Goal: Task Accomplishment & Management: Manage account settings

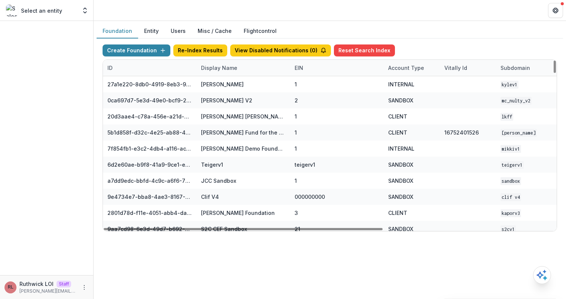
click at [232, 71] on div "Display Name" at bounding box center [218, 68] width 45 height 8
click at [240, 84] on input at bounding box center [243, 85] width 90 height 12
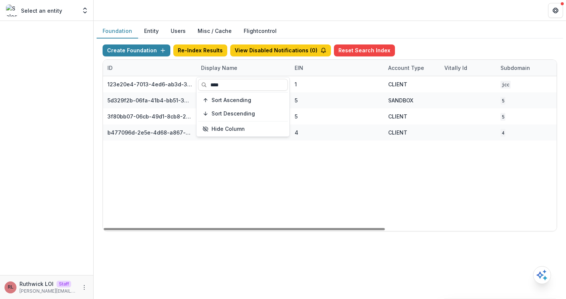
type input "****"
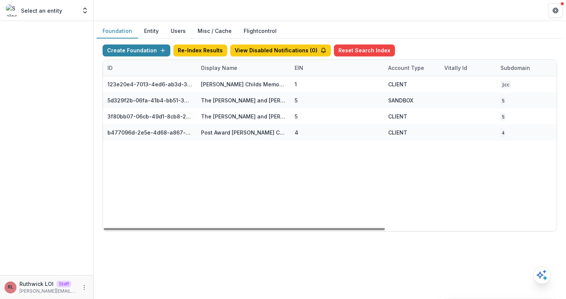
click at [311, 173] on div "123e20e4-7013-4ed6-ab3d-37a1d4e2f345 Jane Coffin Childs Memorial Fund for Medic…" at bounding box center [467, 153] width 729 height 155
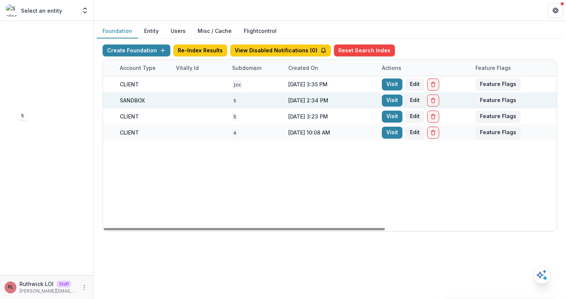
scroll to position [0, 276]
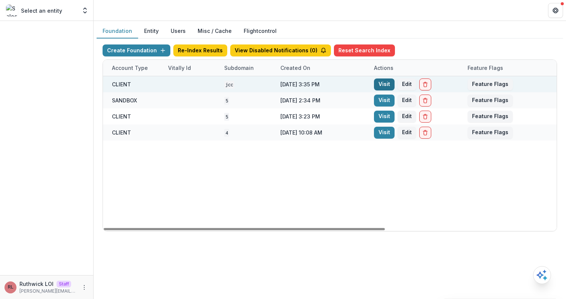
click at [385, 82] on link "Visit" at bounding box center [384, 85] width 21 height 12
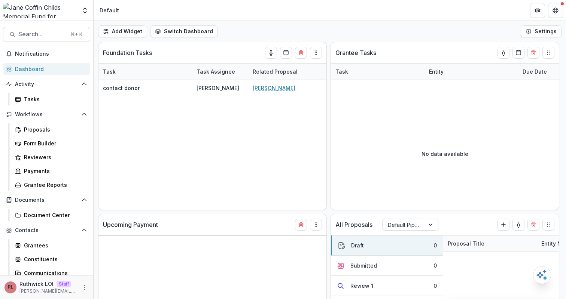
select select "******"
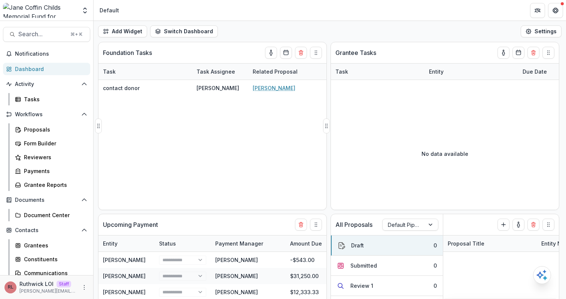
select select "******"
click at [70, 103] on link "Tasks" at bounding box center [51, 99] width 78 height 12
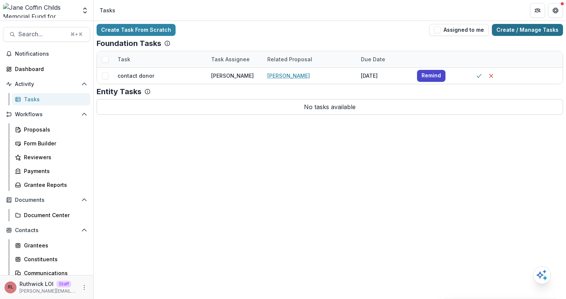
click at [531, 31] on link "Create / Manage Tasks" at bounding box center [527, 30] width 71 height 12
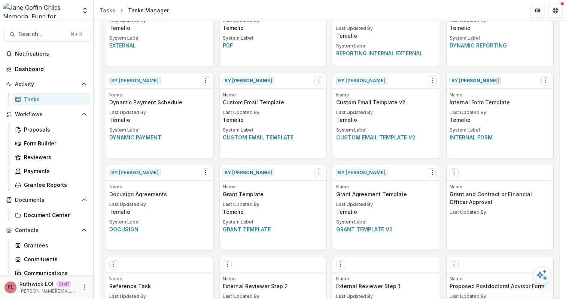
scroll to position [255, 0]
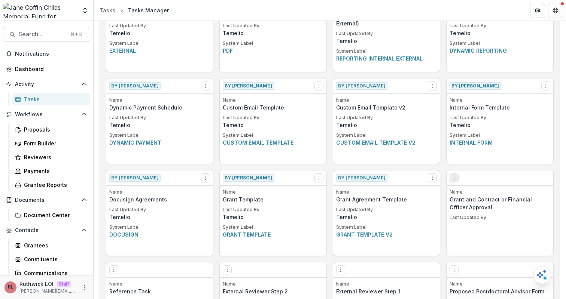
click at [456, 178] on button "Options" at bounding box center [453, 178] width 9 height 9
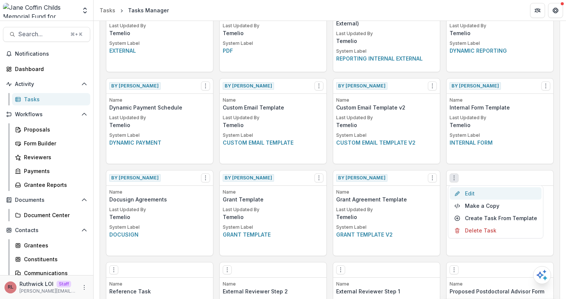
click at [467, 193] on link "Edit" at bounding box center [496, 193] width 92 height 12
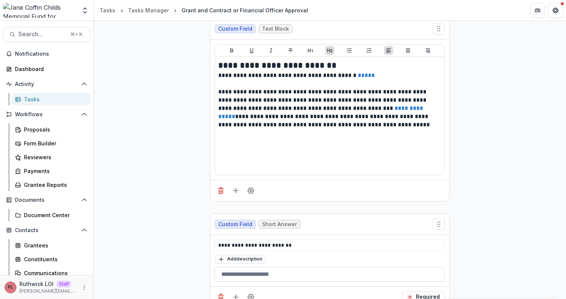
scroll to position [116, 0]
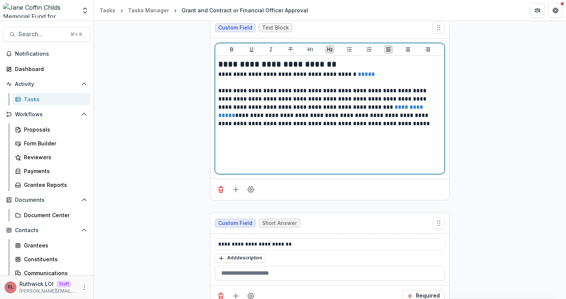
click at [358, 76] on link "*****" at bounding box center [367, 74] width 18 height 6
click at [377, 84] on p at bounding box center [329, 83] width 223 height 8
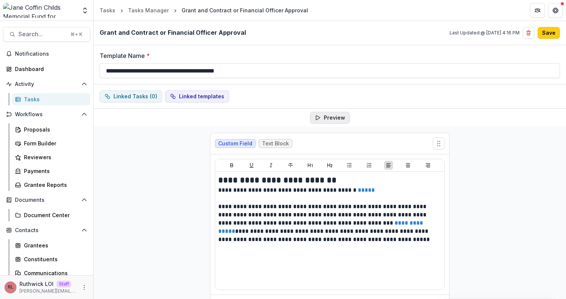
click at [331, 118] on button "Preview" at bounding box center [330, 118] width 40 height 12
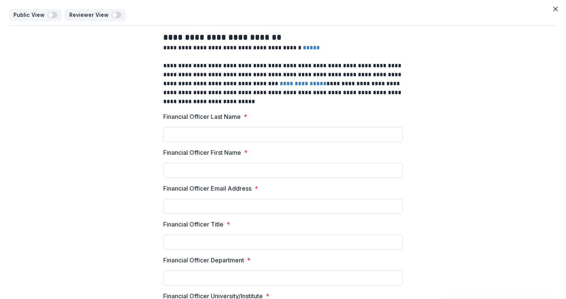
click at [303, 50] on link "*****" at bounding box center [312, 48] width 18 height 6
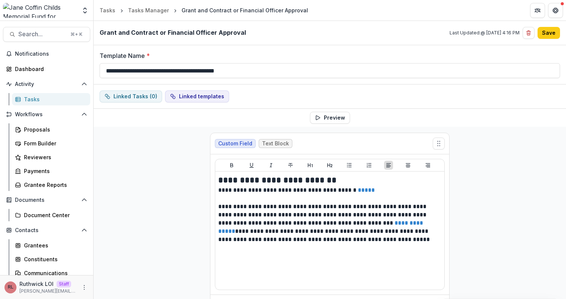
click at [435, 104] on div "Linked Tasks ( 0 ) Linked templates" at bounding box center [330, 97] width 472 height 24
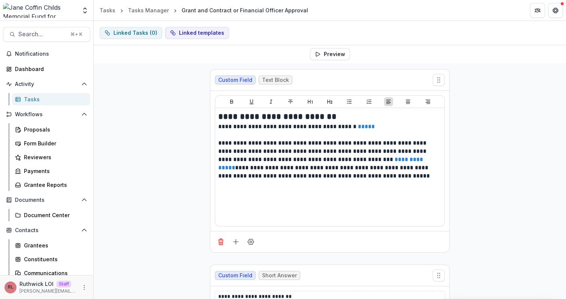
scroll to position [65, 0]
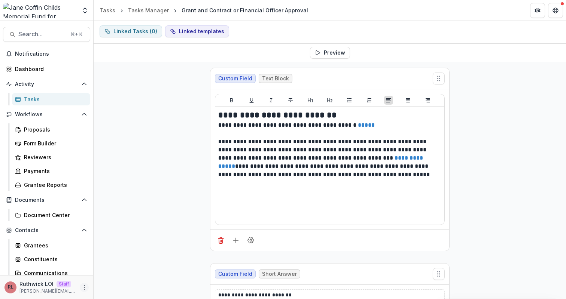
click at [84, 288] on icon "More" at bounding box center [84, 288] width 6 height 6
click at [127, 274] on link "User Settings" at bounding box center [131, 272] width 80 height 12
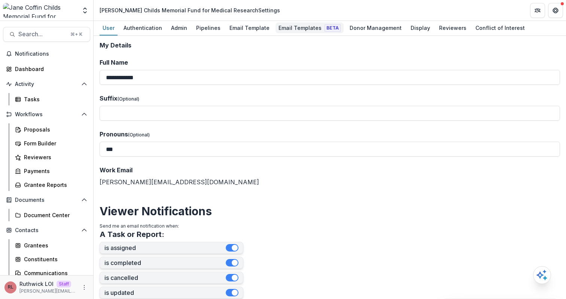
click at [308, 28] on div "Email Templates Beta" at bounding box center [309, 27] width 68 height 11
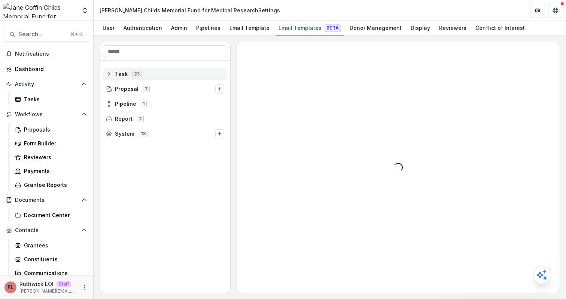
click at [110, 72] on icon at bounding box center [109, 74] width 6 height 6
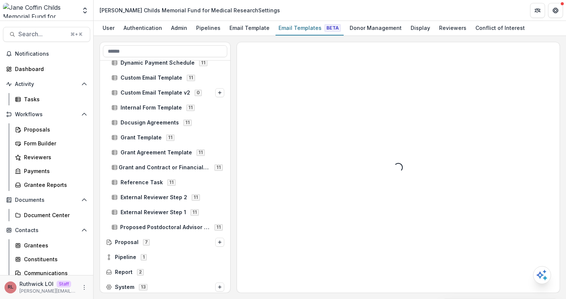
scroll to position [193, 0]
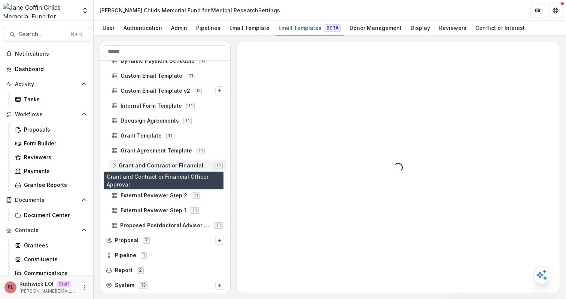
click at [160, 165] on span "Grant and Contract or Financial Officer Approval" at bounding box center [164, 166] width 91 height 6
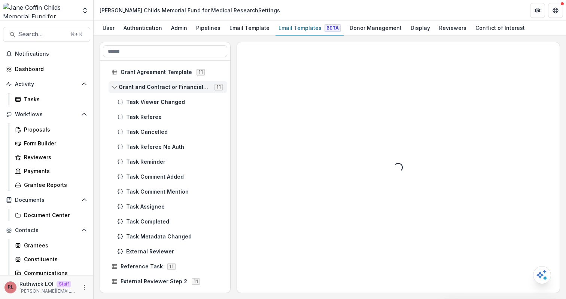
scroll to position [284, 0]
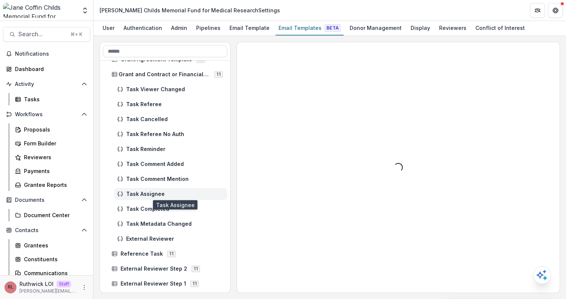
click at [157, 193] on span "Task Assignee" at bounding box center [175, 194] width 98 height 6
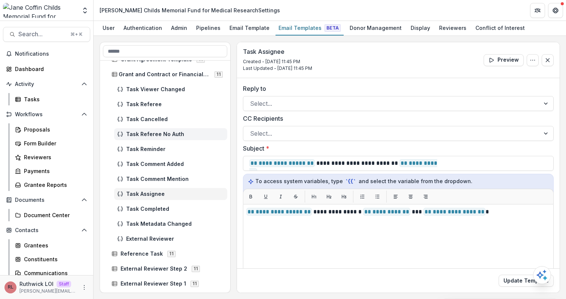
scroll to position [267, 0]
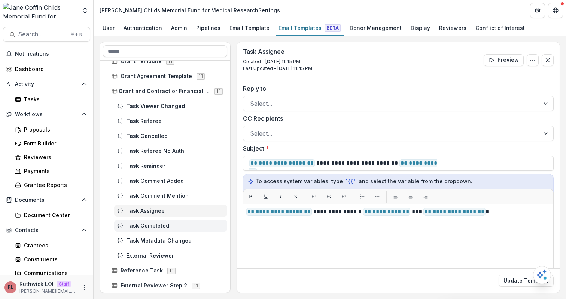
click at [153, 224] on span "Task Completed" at bounding box center [175, 226] width 98 height 6
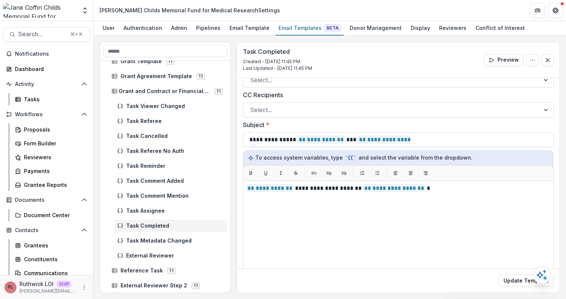
scroll to position [35, 0]
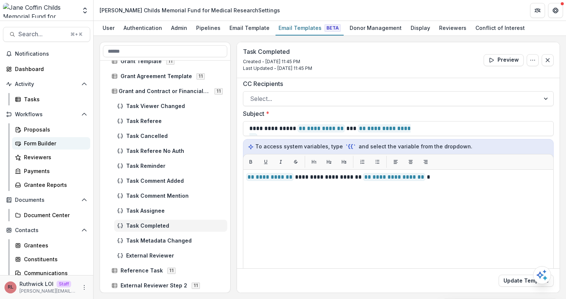
click at [45, 144] on div "Form Builder" at bounding box center [54, 144] width 60 height 8
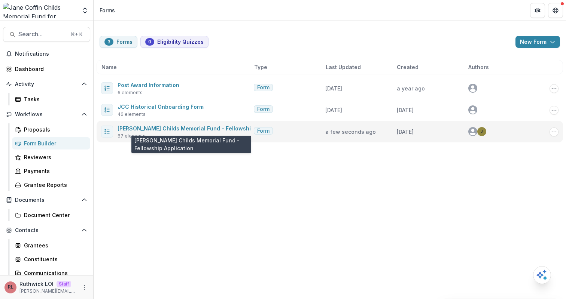
click at [173, 129] on link "Jane Coffin Childs Memorial Fund - Fellowship Application" at bounding box center [201, 128] width 168 height 6
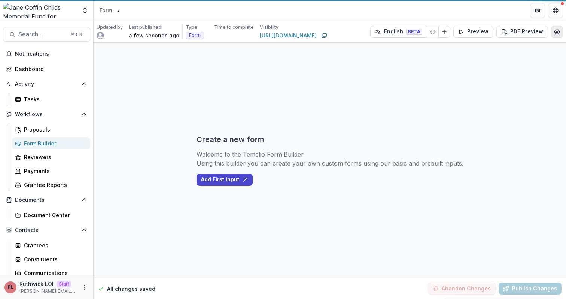
click at [556, 32] on circle "Edit Form Settings" at bounding box center [556, 31] width 1 height 1
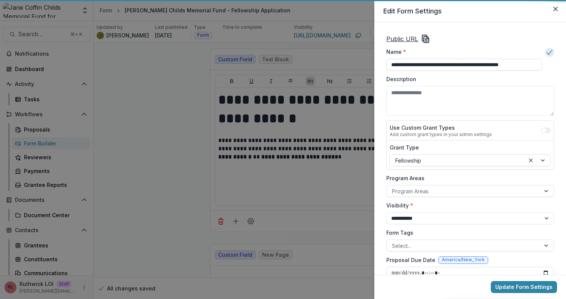
click at [418, 38] on div "Public URL" at bounding box center [470, 38] width 168 height 9
click at [426, 39] on icon "Copy Link" at bounding box center [425, 38] width 9 height 9
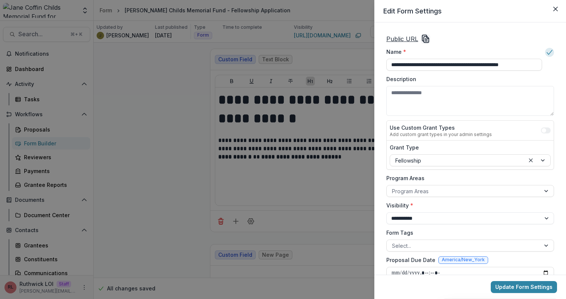
click at [427, 40] on icon "Copy Link" at bounding box center [425, 38] width 9 height 9
click at [164, 92] on div "**********" at bounding box center [283, 149] width 566 height 299
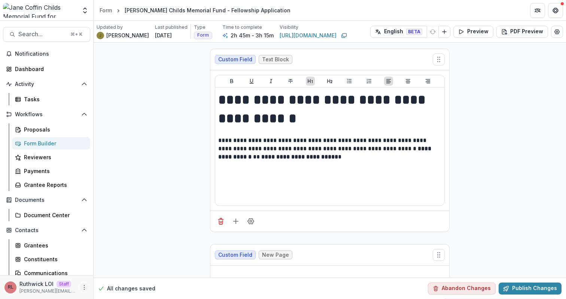
click at [81, 285] on icon "More" at bounding box center [84, 288] width 6 height 6
click at [116, 273] on link "User Settings" at bounding box center [131, 272] width 80 height 12
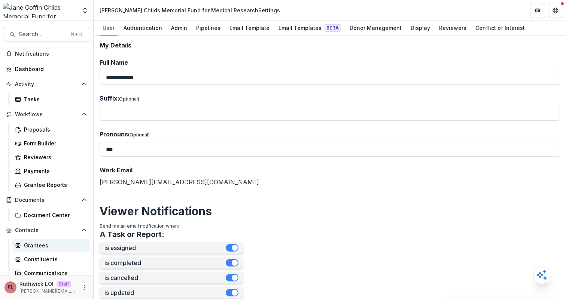
click at [58, 247] on div "Grantees" at bounding box center [54, 246] width 60 height 8
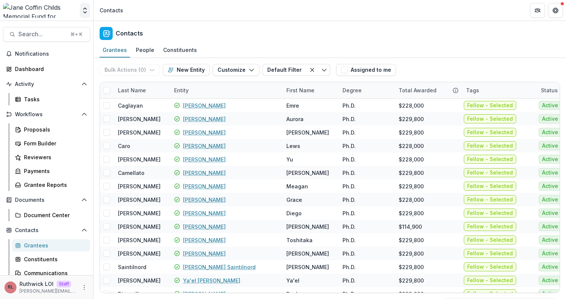
click at [86, 11] on icon "Open entity switcher" at bounding box center [84, 10] width 7 height 7
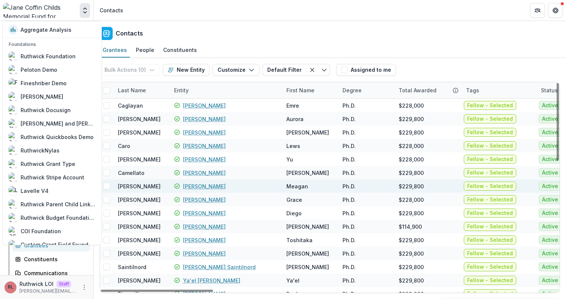
click at [361, 180] on div "Ph.D." at bounding box center [365, 186] width 47 height 13
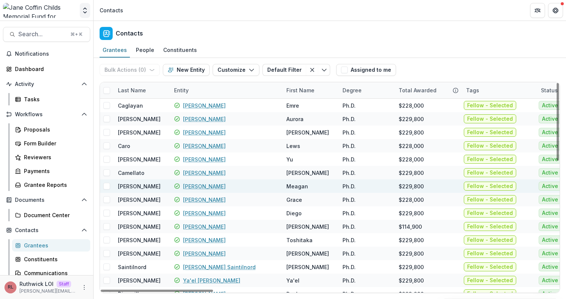
click at [83, 10] on icon "Open entity switcher" at bounding box center [84, 10] width 7 height 7
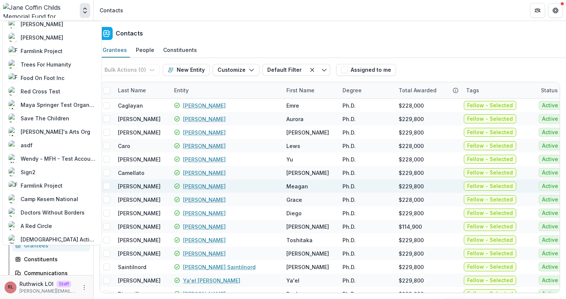
scroll to position [656, 0]
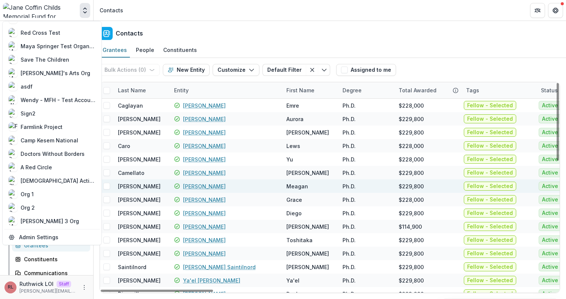
click at [325, 41] on div "Contacts" at bounding box center [330, 32] width 472 height 22
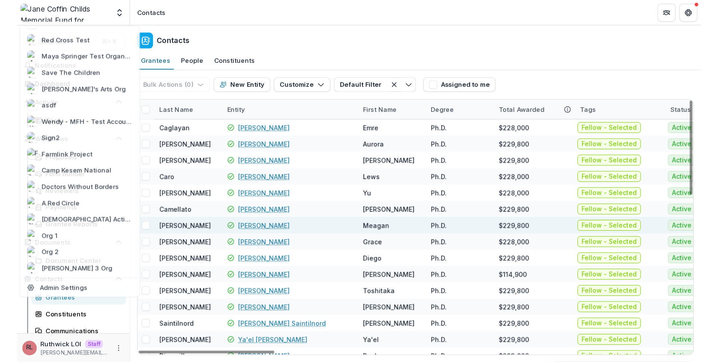
scroll to position [0, 0]
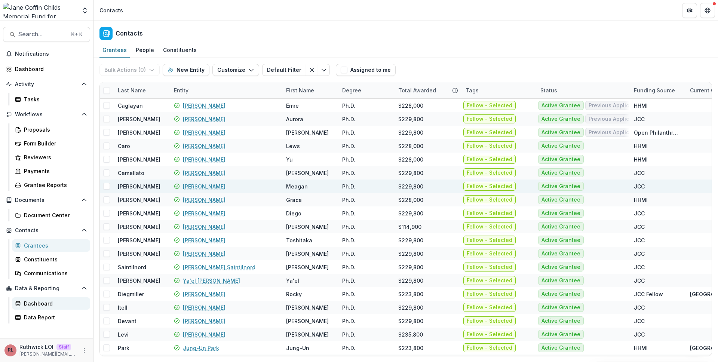
click at [43, 299] on div "Dashboard" at bounding box center [54, 304] width 60 height 8
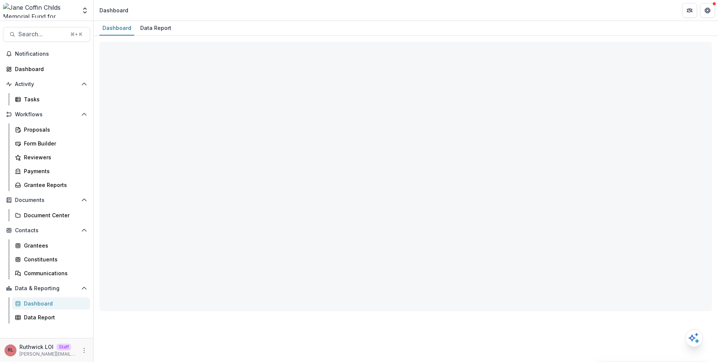
select select "**********"
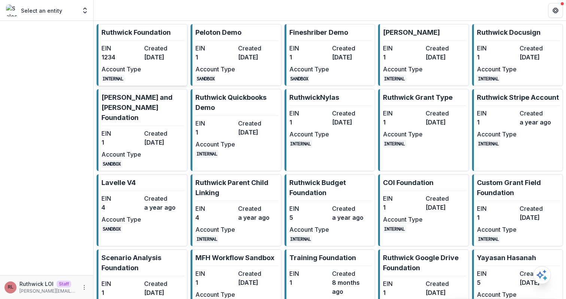
click at [140, 48] on dt "EIN" at bounding box center [121, 48] width 40 height 9
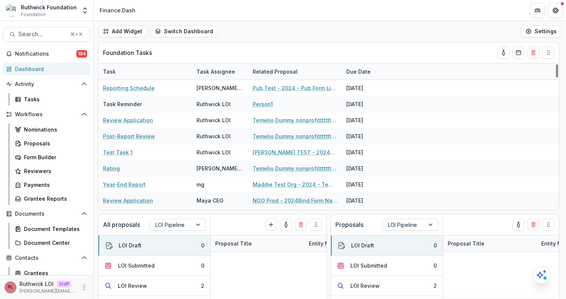
click at [81, 286] on icon "More" at bounding box center [84, 288] width 6 height 6
click at [123, 273] on link "User Settings" at bounding box center [131, 272] width 80 height 12
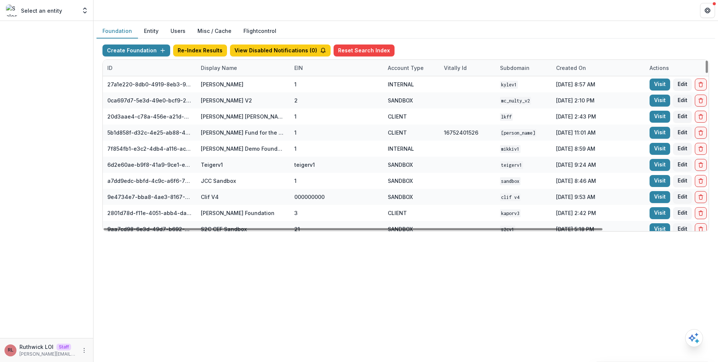
click at [234, 69] on div "Display Name" at bounding box center [218, 68] width 45 height 8
click at [236, 82] on input at bounding box center [243, 85] width 90 height 12
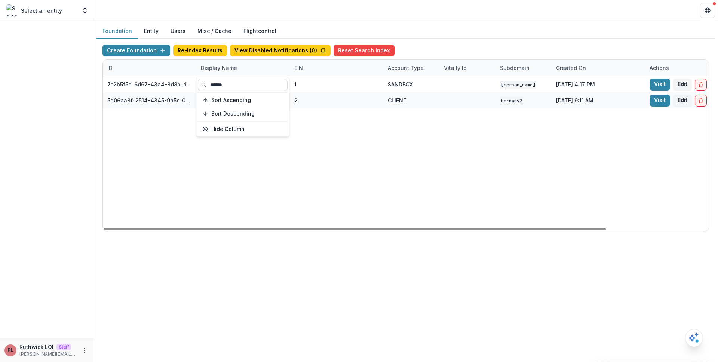
type input "******"
click at [440, 157] on div "7c2b5f5d-6d67-43a4-8d8b-d3ddd3164b74 Philip and Muriel Berman Foundation 1 SAND…" at bounding box center [467, 153] width 729 height 155
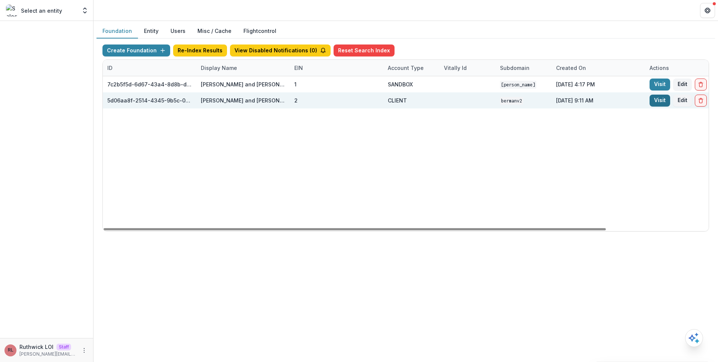
click at [662, 99] on link "Visit" at bounding box center [660, 101] width 21 height 12
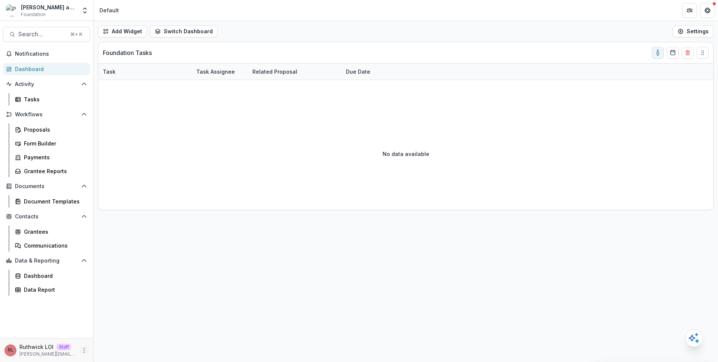
click at [82, 349] on icon "More" at bounding box center [84, 351] width 6 height 6
click at [123, 336] on link "User Settings" at bounding box center [134, 334] width 80 height 12
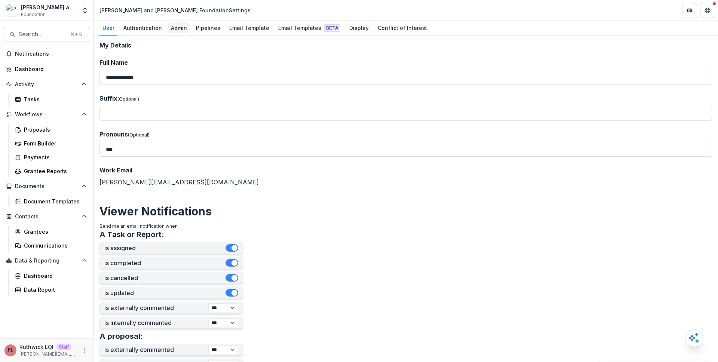
click at [180, 30] on div "Admin" at bounding box center [179, 27] width 22 height 11
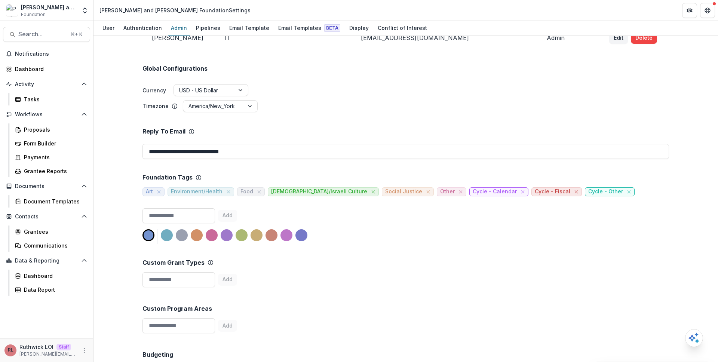
scroll to position [174, 0]
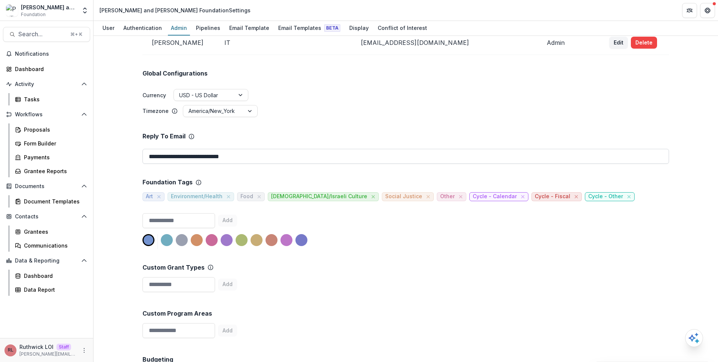
click at [233, 160] on input "**********" at bounding box center [406, 156] width 527 height 15
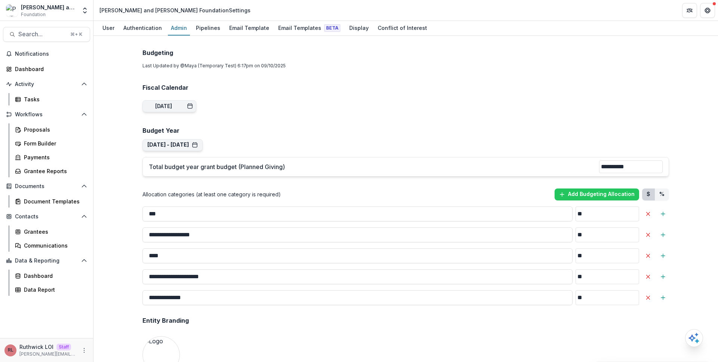
scroll to position [0, 0]
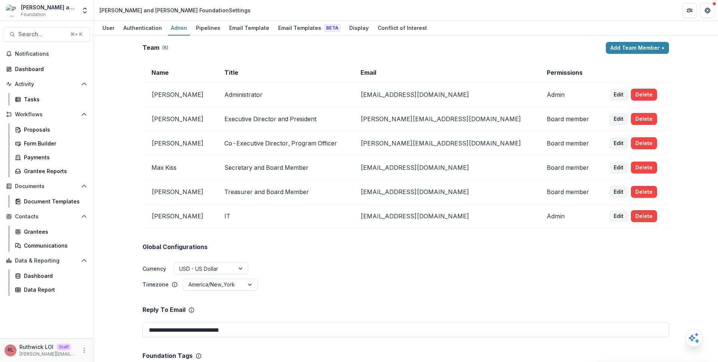
click at [110, 9] on div "Philip and Muriel Berman Foundation Settings" at bounding box center [175, 10] width 151 height 8
drag, startPoint x: 110, startPoint y: 9, endPoint x: 175, endPoint y: 11, distance: 65.5
click at [175, 11] on div "Philip and Muriel Berman Foundation Settings" at bounding box center [175, 10] width 151 height 8
copy div "[PERSON_NAME] and [PERSON_NAME] Foundation"
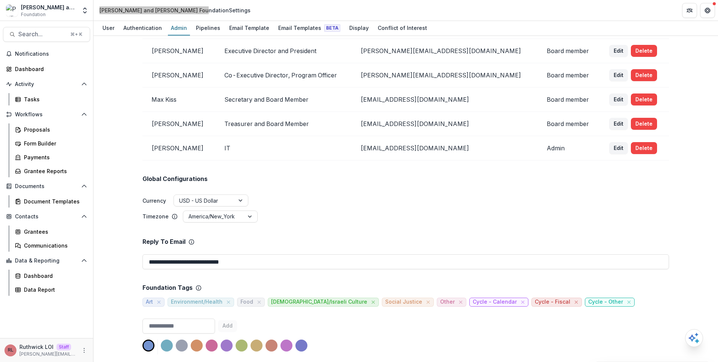
scroll to position [68, 0]
click at [496, 175] on div "Global Configurations Currency USD - US Dollar Timezone America/New_York" at bounding box center [406, 191] width 527 height 63
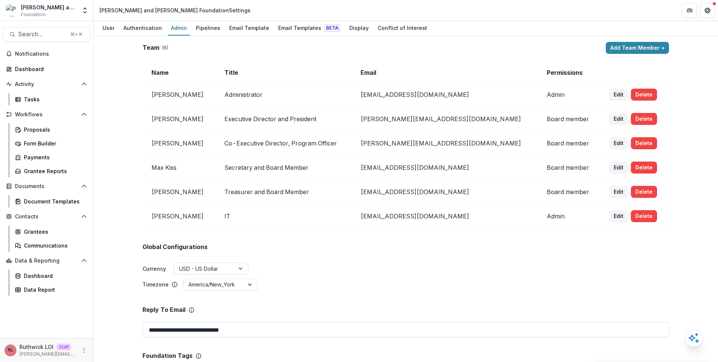
scroll to position [66, 0]
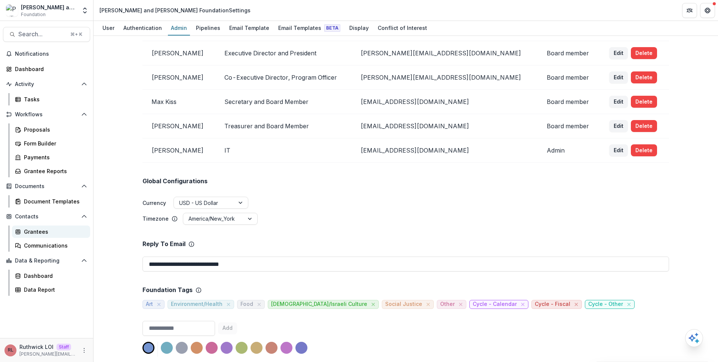
click at [53, 230] on div "Grantees" at bounding box center [54, 232] width 60 height 8
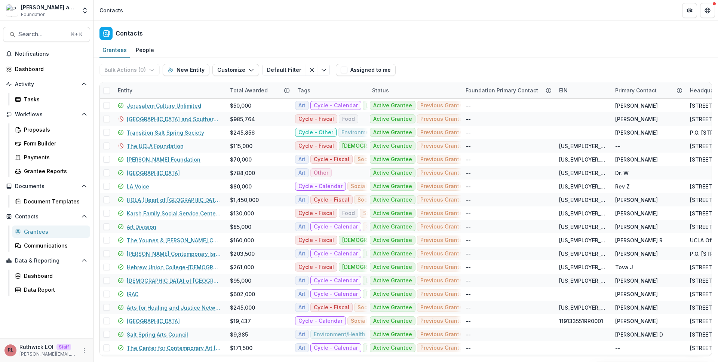
click at [166, 92] on div "Entity" at bounding box center [169, 90] width 112 height 16
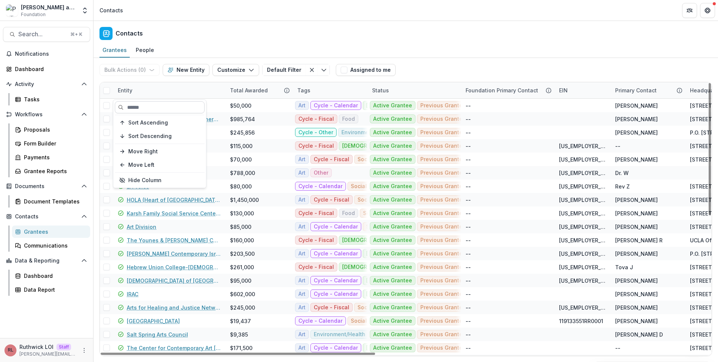
click at [170, 109] on input at bounding box center [160, 107] width 90 height 12
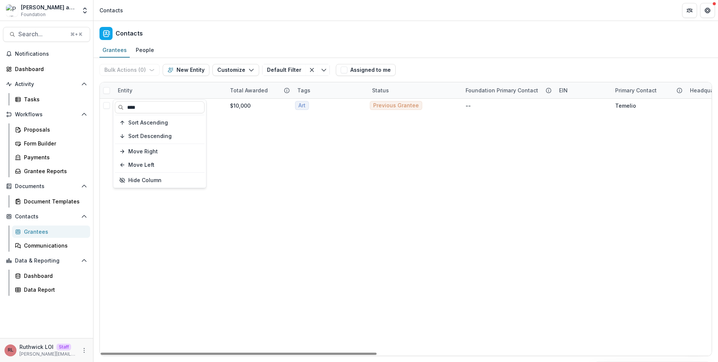
type input "****"
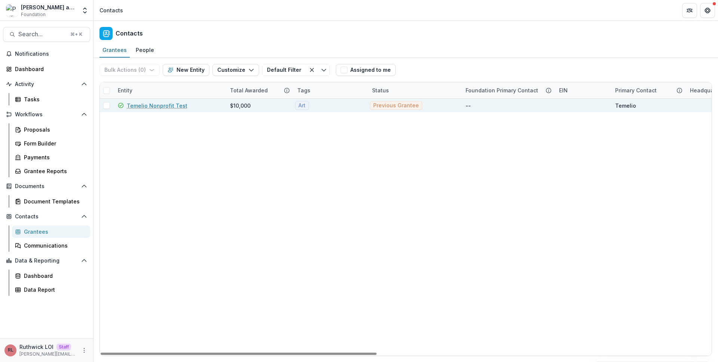
click at [144, 106] on link "Temelio Nonprofit Test" at bounding box center [157, 106] width 61 height 8
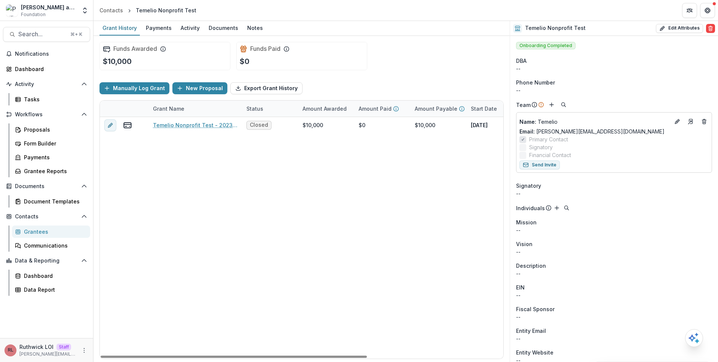
click at [499, 88] on div "Manually Log Grant New Proposal Export Grant History" at bounding box center [302, 88] width 404 height 24
click at [535, 163] on button "Send Invite" at bounding box center [540, 164] width 40 height 9
click at [81, 348] on icon "More" at bounding box center [84, 351] width 6 height 6
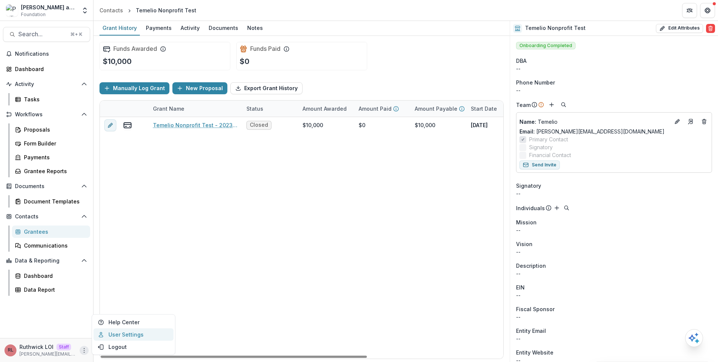
click at [133, 332] on link "User Settings" at bounding box center [134, 334] width 80 height 12
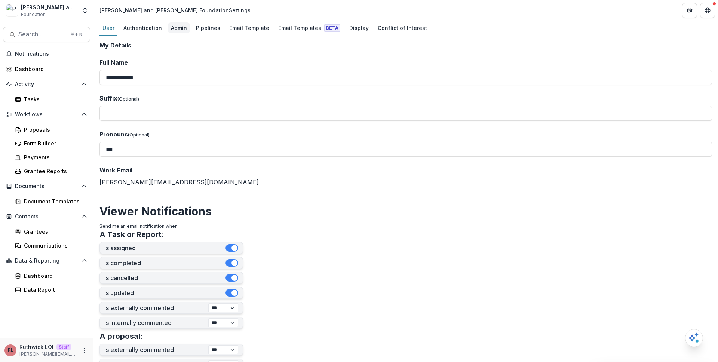
click at [171, 27] on div "Admin" at bounding box center [179, 27] width 22 height 11
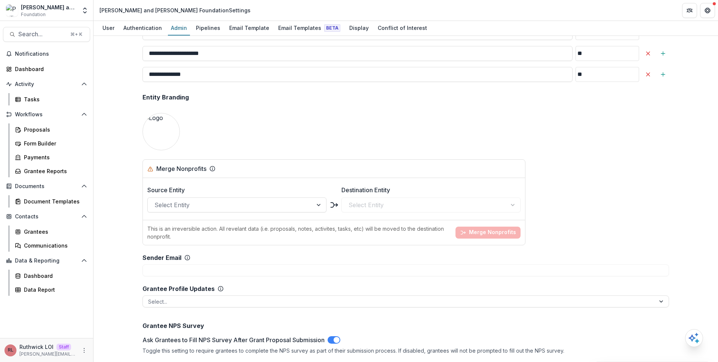
scroll to position [685, 0]
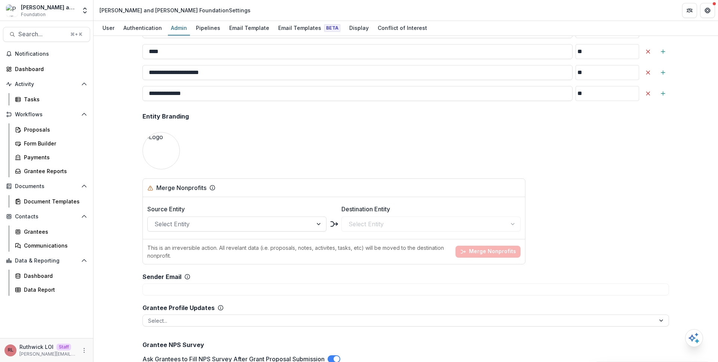
click at [303, 148] on div "**********" at bounding box center [406, 33] width 539 height 1353
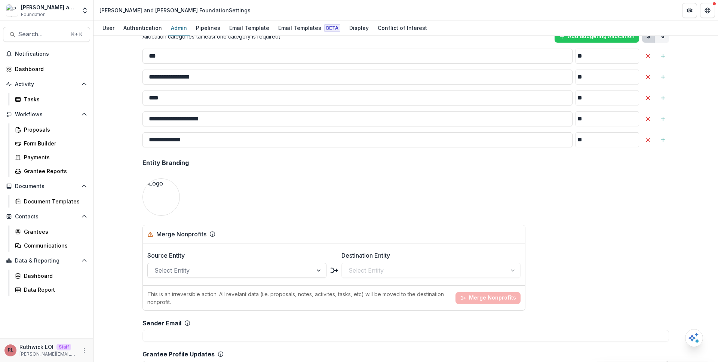
scroll to position [658, 0]
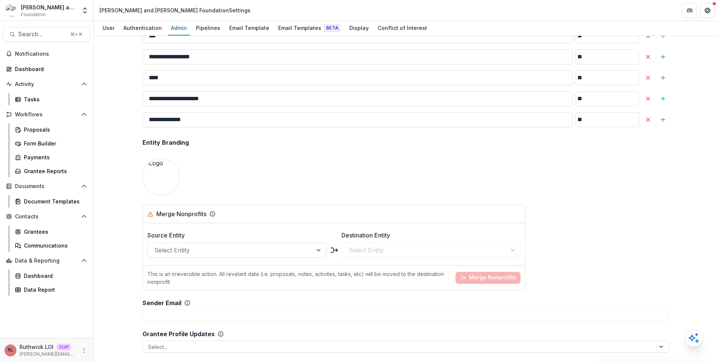
click at [445, 156] on div "**********" at bounding box center [406, 60] width 539 height 1353
click at [446, 155] on div "**********" at bounding box center [406, 60] width 539 height 1353
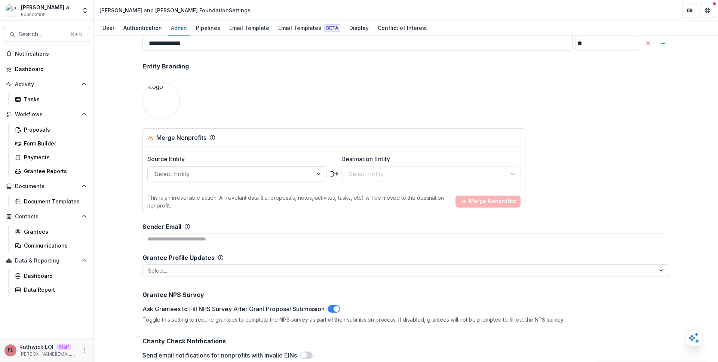
scroll to position [737, 0]
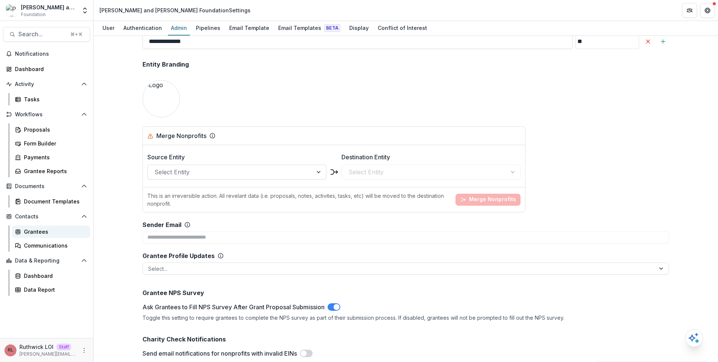
click at [53, 230] on div "Grantees" at bounding box center [54, 232] width 60 height 8
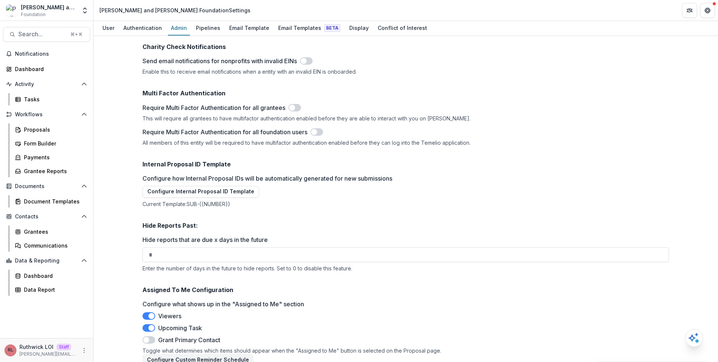
scroll to position [1039, 0]
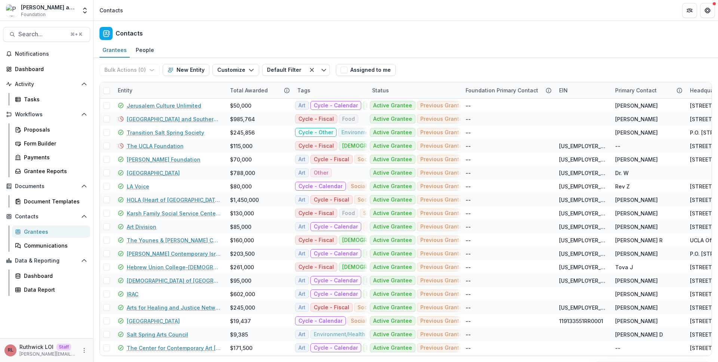
click at [161, 92] on div "Entity" at bounding box center [169, 90] width 112 height 16
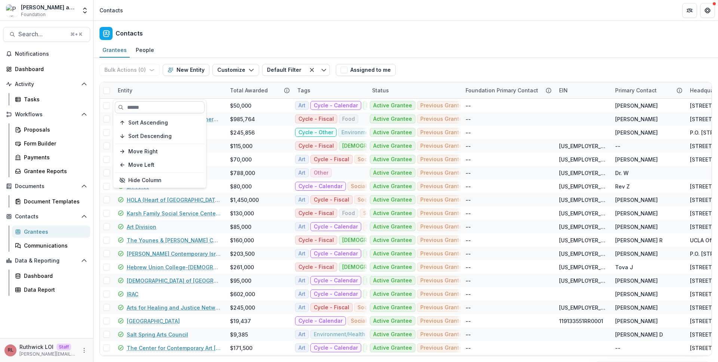
click at [169, 104] on input at bounding box center [160, 107] width 90 height 12
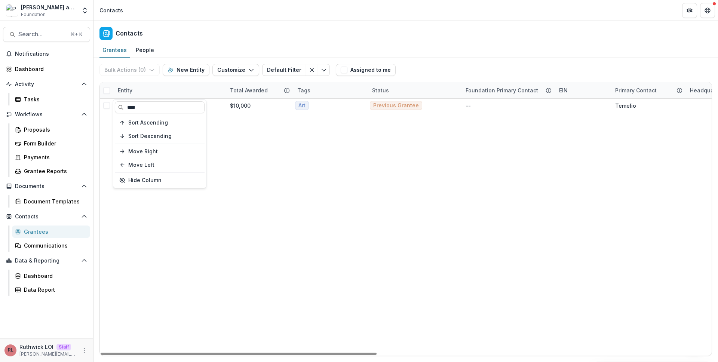
type input "****"
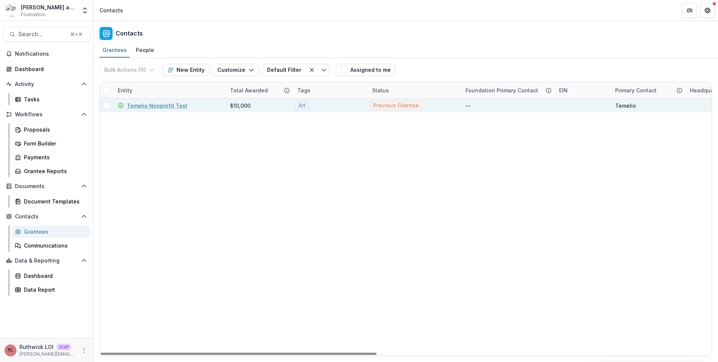
click at [149, 106] on link "Temelio Nonprofit Test" at bounding box center [157, 106] width 61 height 8
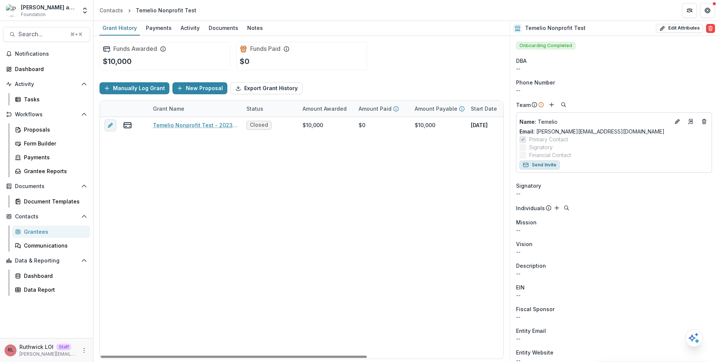
click at [544, 163] on button "Send Invite" at bounding box center [540, 164] width 40 height 9
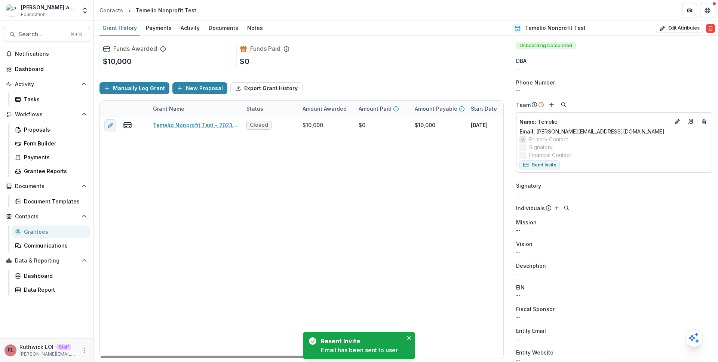
click at [474, 212] on div "Temelio Nonprofit Test - 2023 - Pre-approved Funding Process Closed $10,000 $0 …" at bounding box center [405, 238] width 610 height 242
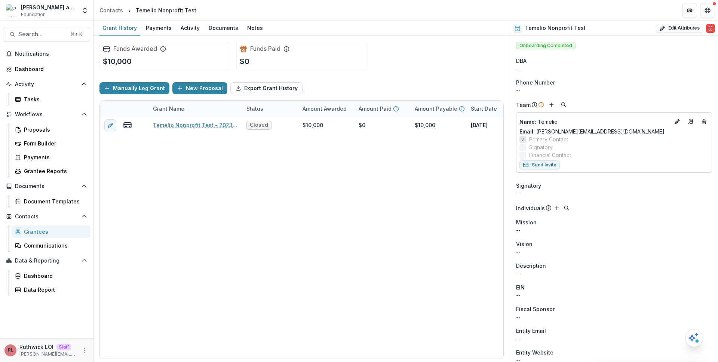
click at [461, 74] on div "Funds Awarded $10,000 Funds Paid $0" at bounding box center [302, 56] width 404 height 40
click at [387, 58] on div "Funds Awarded $10,000 Funds Paid $0" at bounding box center [302, 56] width 404 height 40
click at [547, 165] on button "Send Invite" at bounding box center [540, 164] width 40 height 9
click at [80, 352] on button "More" at bounding box center [84, 350] width 9 height 9
click at [131, 337] on link "User Settings" at bounding box center [134, 334] width 80 height 12
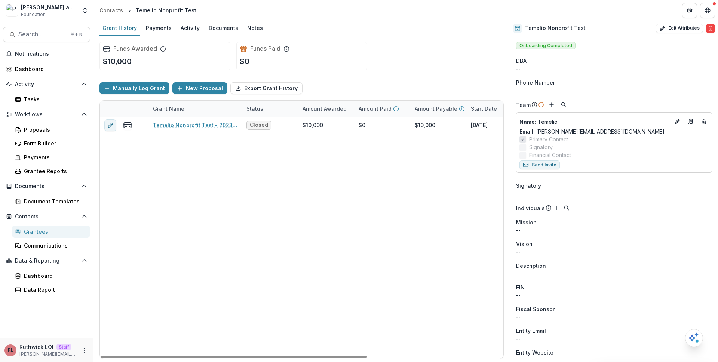
click at [402, 178] on div "Temelio Nonprofit Test - 2023 - Pre-approved Funding Process Closed $10,000 $0 …" at bounding box center [405, 238] width 610 height 242
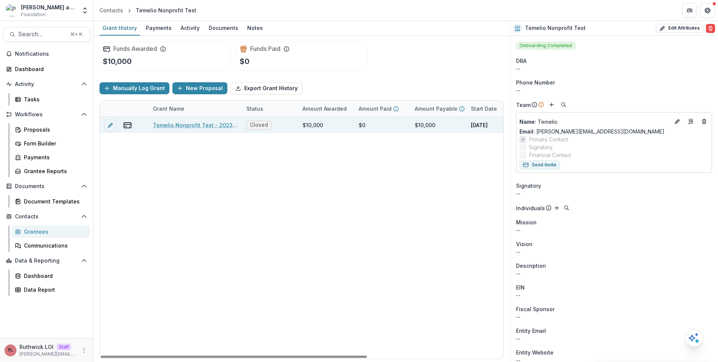
click at [216, 124] on link "Temelio Nonprofit Test - 2023 - Pre-approved Funding Process" at bounding box center [195, 125] width 85 height 8
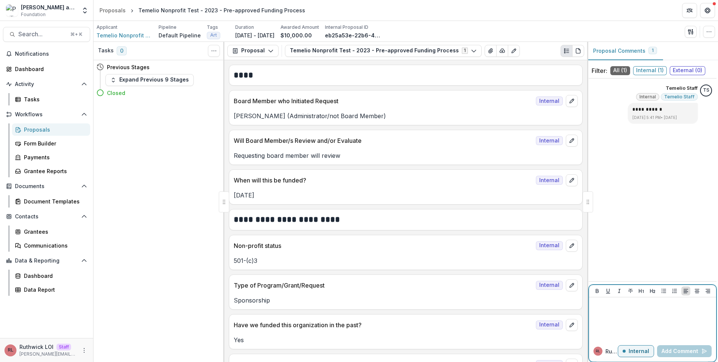
click at [634, 319] on div at bounding box center [652, 318] width 121 height 37
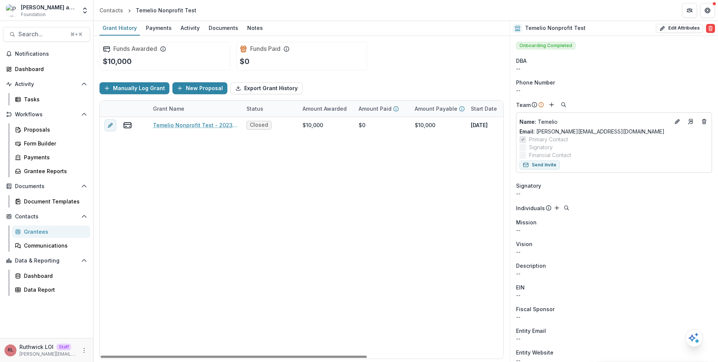
click at [312, 158] on div "Temelio Nonprofit Test - 2023 - Pre-approved Funding Process Closed $10,000 $0 …" at bounding box center [405, 238] width 610 height 242
click at [483, 39] on div "Funds Awarded $10,000 Funds Paid $0" at bounding box center [302, 56] width 404 height 40
click at [483, 66] on div "Funds Awarded $10,000 Funds Paid $0" at bounding box center [302, 56] width 404 height 40
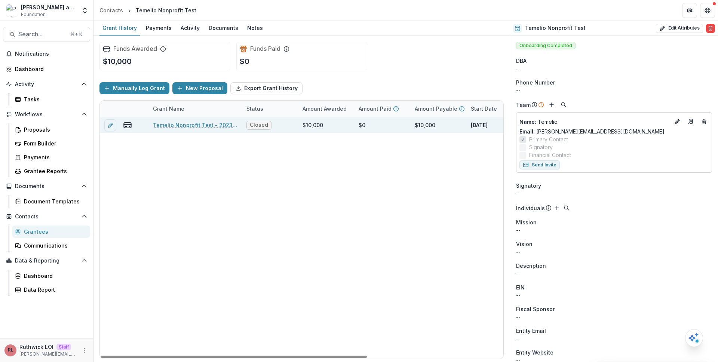
click at [192, 125] on link "Temelio Nonprofit Test - 2023 - Pre-approved Funding Process" at bounding box center [195, 125] width 85 height 8
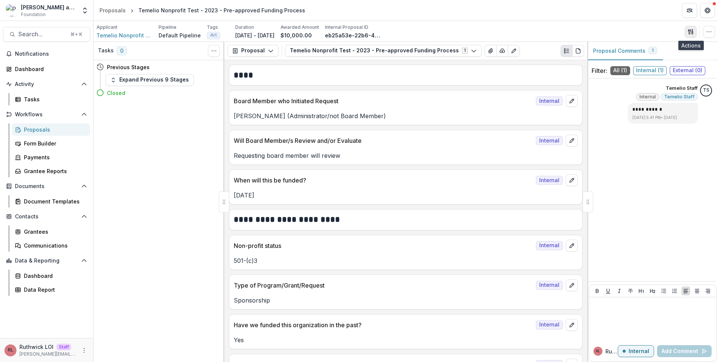
click at [691, 30] on icon "button" at bounding box center [691, 32] width 6 height 6
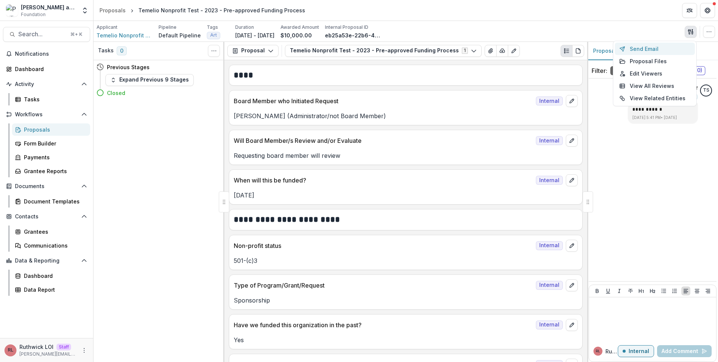
click at [668, 48] on button "Send Email" at bounding box center [655, 49] width 80 height 12
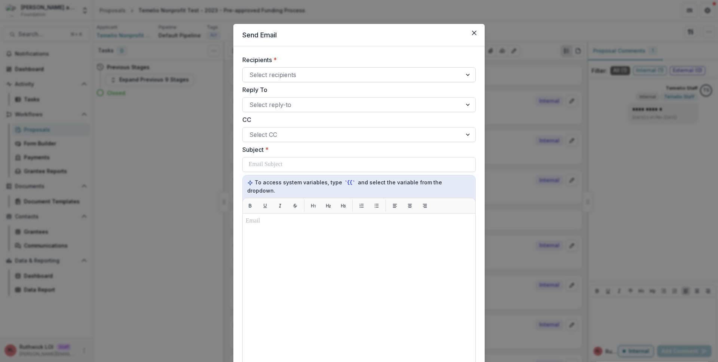
click at [308, 78] on div at bounding box center [353, 75] width 206 height 10
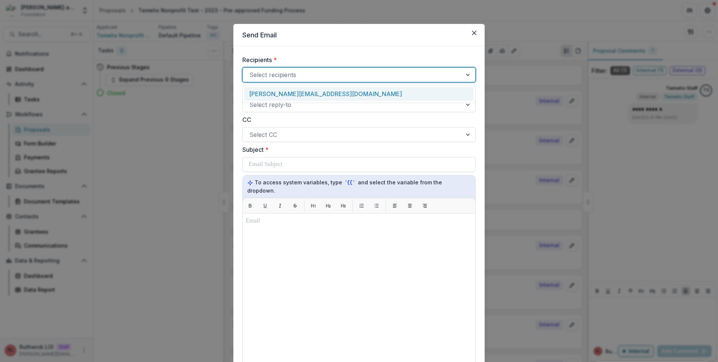
click at [312, 91] on div "ruthwick+test@trytemelio.com" at bounding box center [359, 94] width 230 height 14
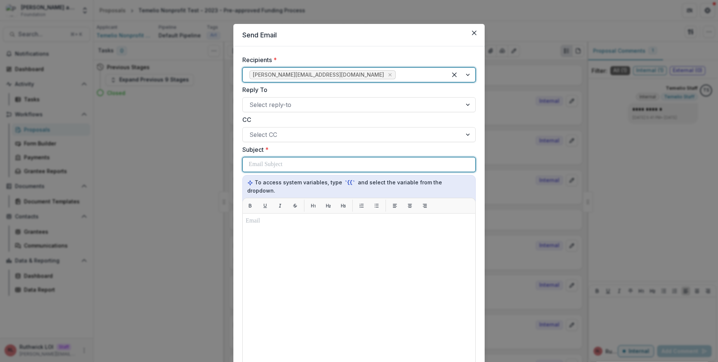
click at [307, 169] on div at bounding box center [359, 164] width 221 height 14
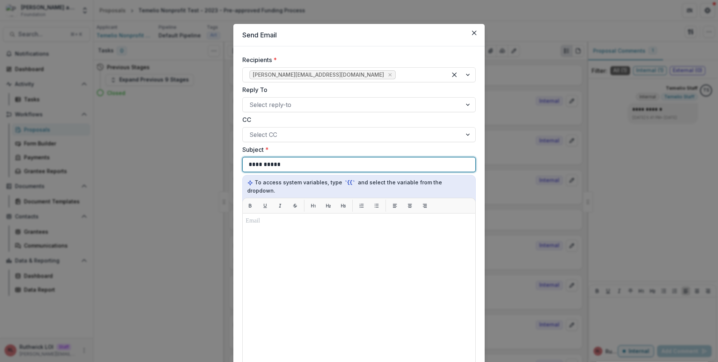
click at [306, 169] on div "**********" at bounding box center [359, 164] width 221 height 14
copy p "**********"
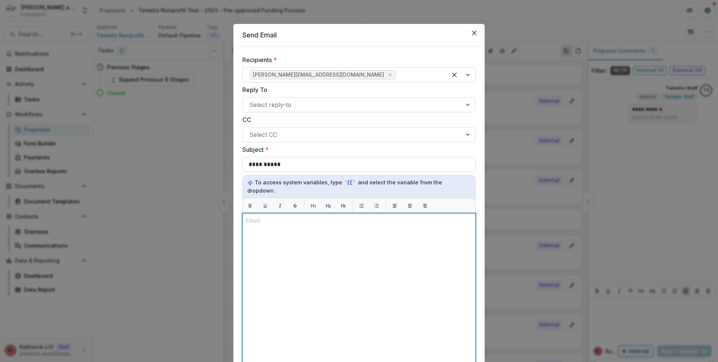
click at [322, 252] on div at bounding box center [359, 307] width 227 height 180
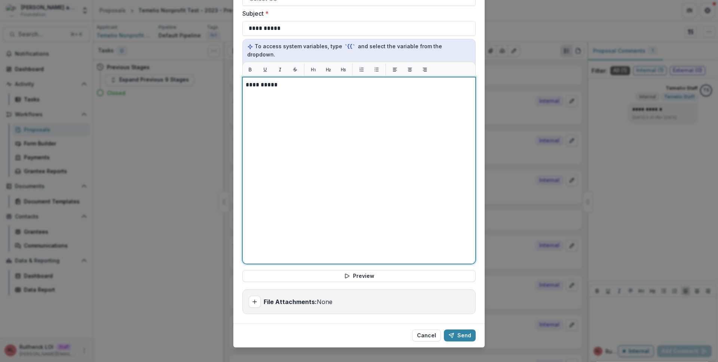
scroll to position [138, 0]
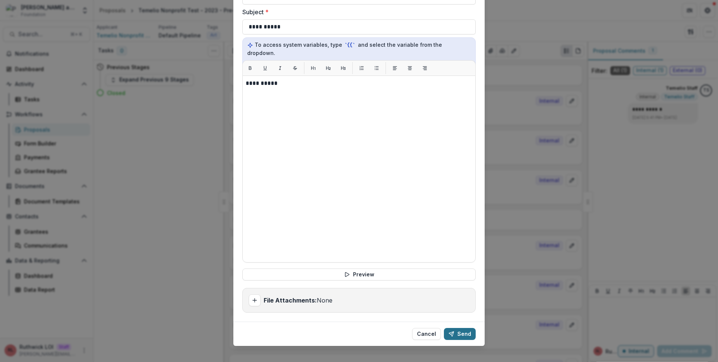
click at [460, 328] on button "Send" at bounding box center [460, 334] width 32 height 12
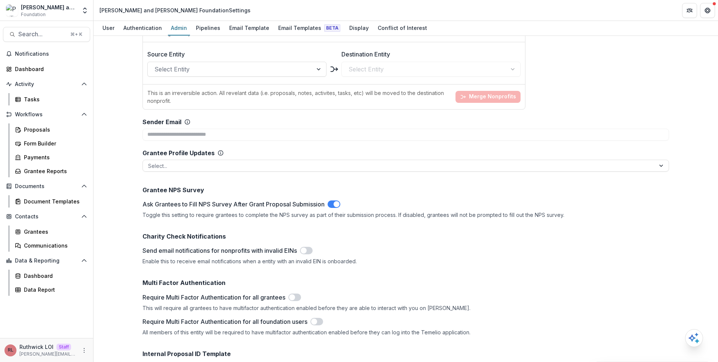
scroll to position [834, 0]
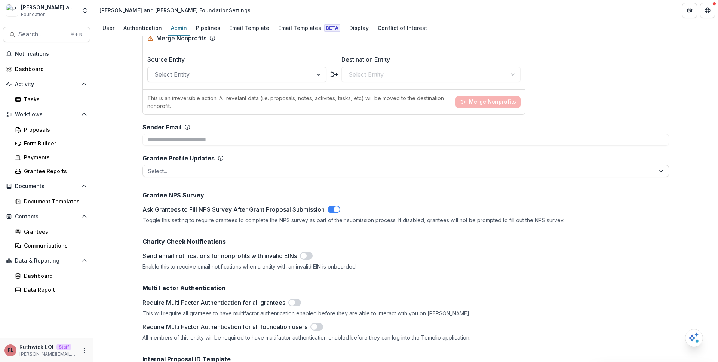
click at [219, 125] on div "**********" at bounding box center [406, 135] width 527 height 22
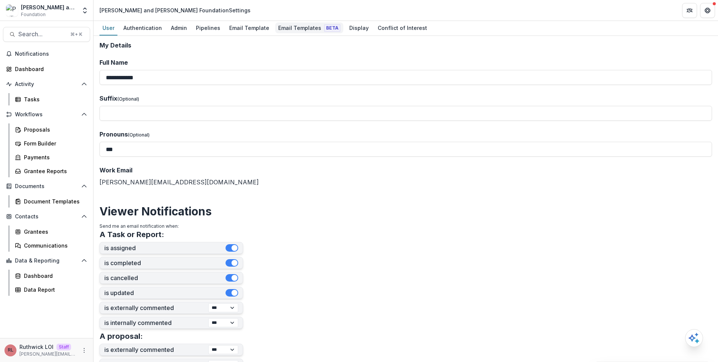
click at [282, 30] on div "Email Templates Beta" at bounding box center [309, 27] width 68 height 11
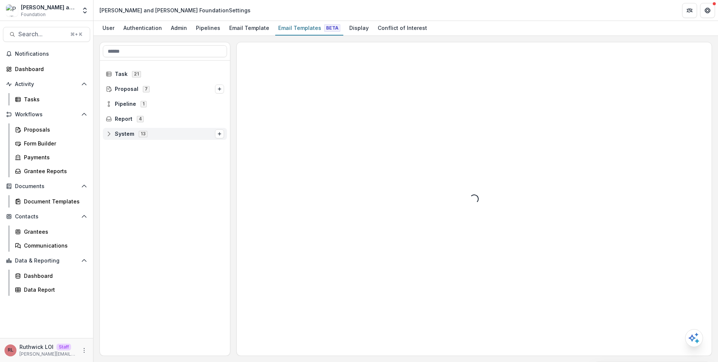
click at [153, 135] on span "System 13" at bounding box center [160, 134] width 109 height 6
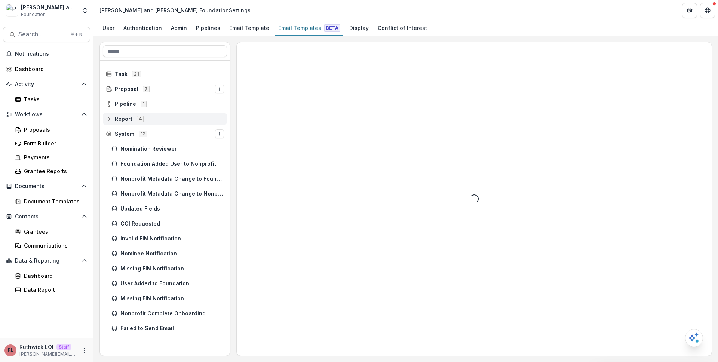
click at [156, 120] on span "Report 4" at bounding box center [165, 119] width 118 height 6
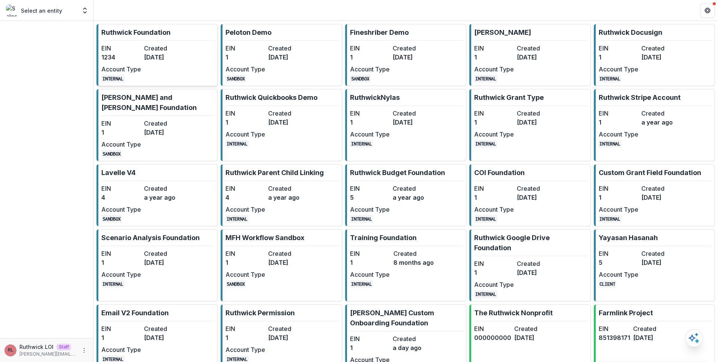
click at [127, 63] on div "EIN 1234 Created [DATE] Account Type INTERNAL" at bounding box center [142, 63] width 82 height 39
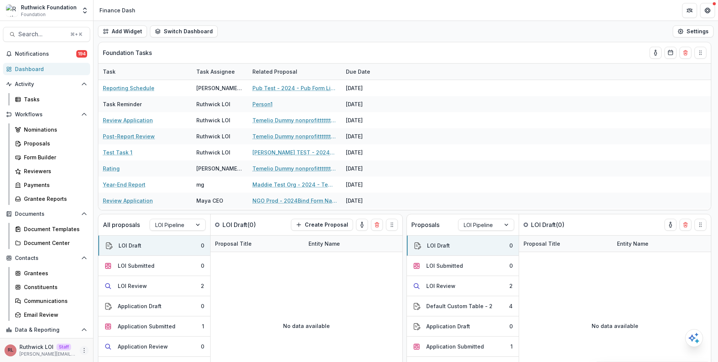
click at [82, 349] on icon "More" at bounding box center [84, 351] width 6 height 6
click at [116, 337] on link "User Settings" at bounding box center [131, 334] width 80 height 12
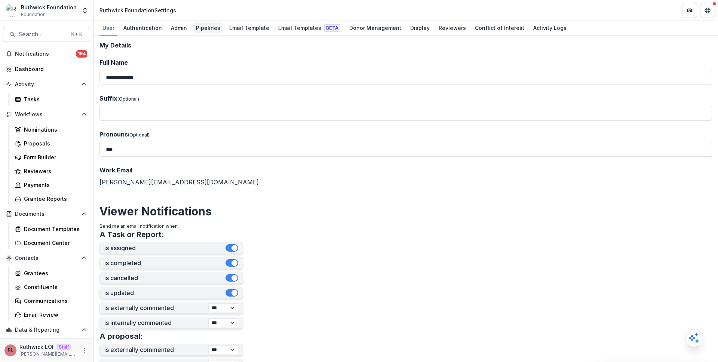
click at [205, 28] on div "Pipelines" at bounding box center [208, 27] width 30 height 11
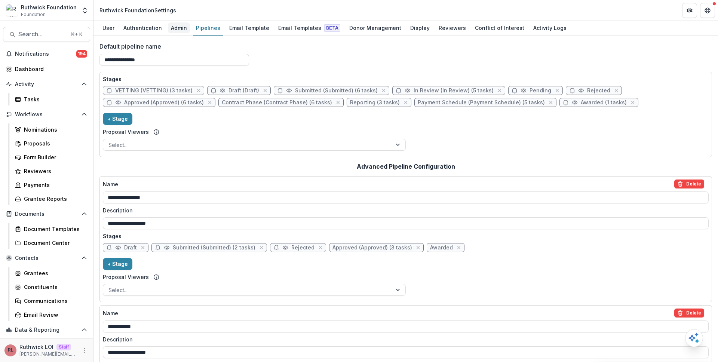
click at [175, 23] on div "Admin" at bounding box center [179, 27] width 22 height 11
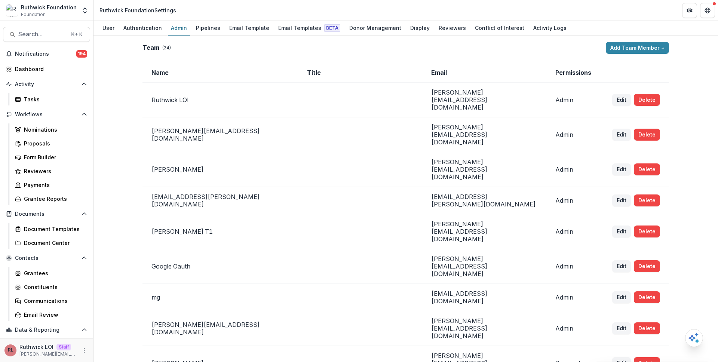
scroll to position [1262, 0]
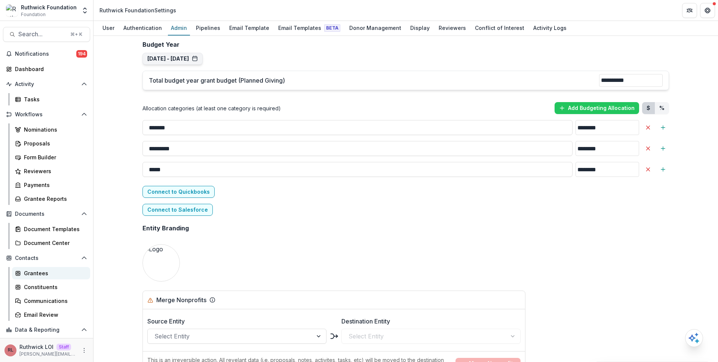
click at [55, 275] on div "Grantees" at bounding box center [54, 273] width 60 height 8
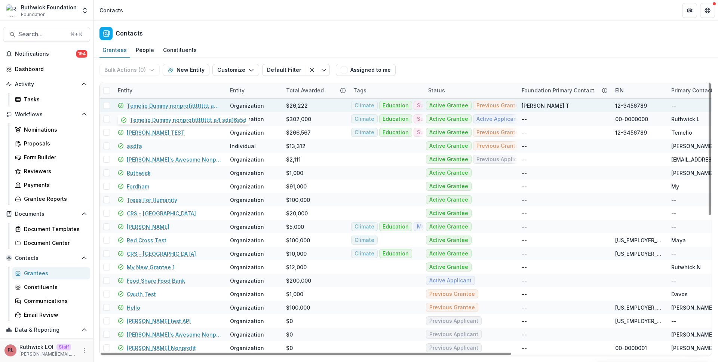
click at [151, 106] on link "Temelio Dummy nonprofittttttttt a4 sda16s5d" at bounding box center [174, 106] width 94 height 8
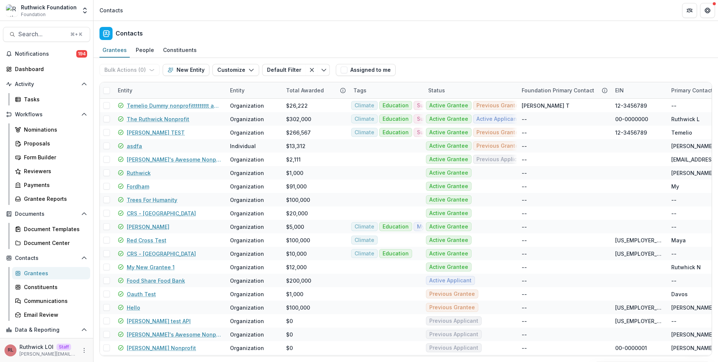
click at [484, 39] on div "Contacts" at bounding box center [406, 32] width 625 height 22
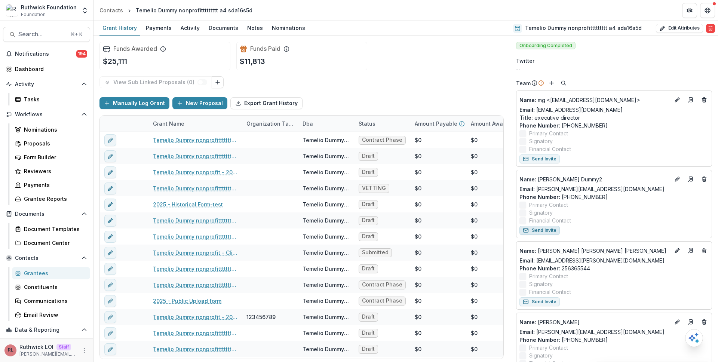
click at [545, 231] on button "Send Invite" at bounding box center [540, 230] width 40 height 9
click at [189, 102] on button "New Proposal" at bounding box center [199, 103] width 55 height 12
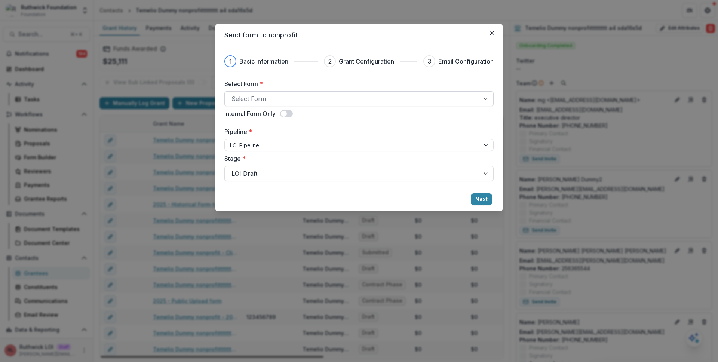
click at [335, 106] on div "Select Form" at bounding box center [358, 98] width 269 height 15
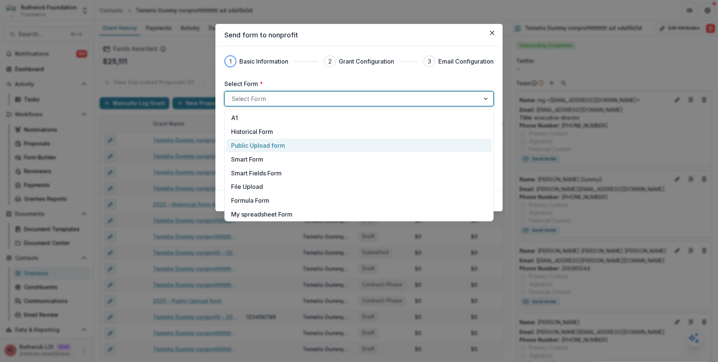
click at [323, 142] on div "Public Upload form" at bounding box center [359, 145] width 256 height 9
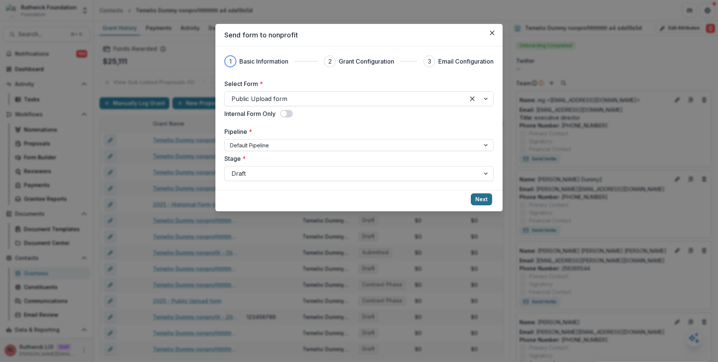
click at [486, 200] on button "Next" at bounding box center [481, 199] width 21 height 12
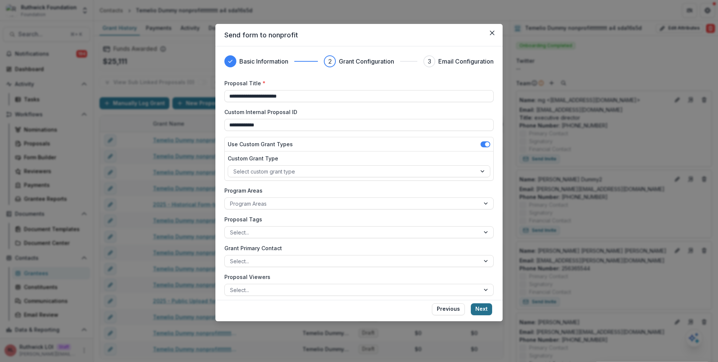
click at [478, 312] on button "Next" at bounding box center [481, 309] width 21 height 12
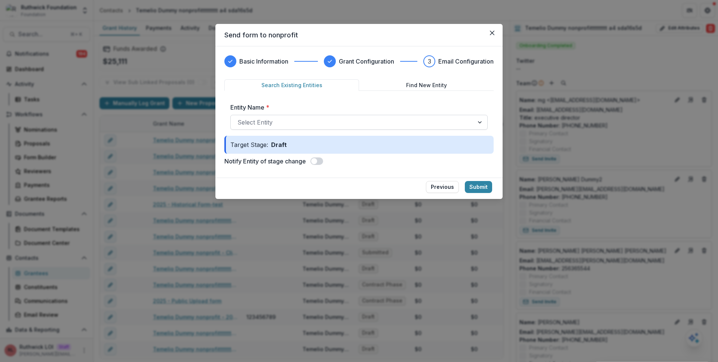
click at [391, 121] on div at bounding box center [353, 122] width 230 height 10
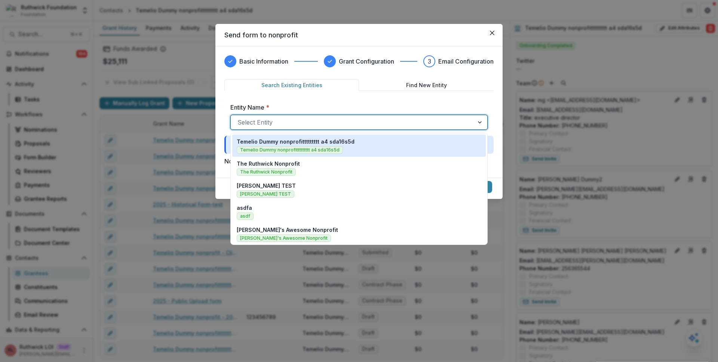
click at [391, 149] on div "Temelio Dummy nonprofittttttttt a4 sda16s5d Temelio Dummy nonprofittttttttt a4 …" at bounding box center [359, 146] width 245 height 16
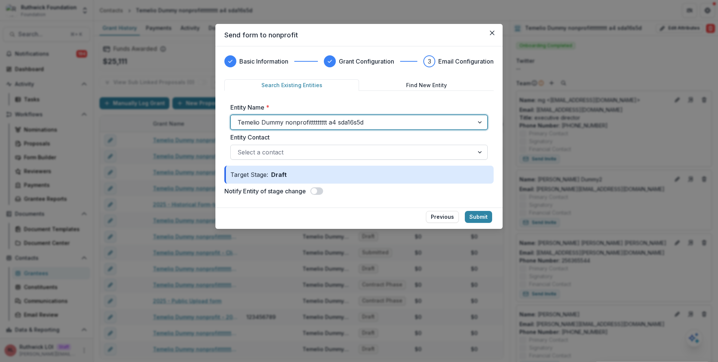
click at [389, 153] on div at bounding box center [353, 152] width 230 height 10
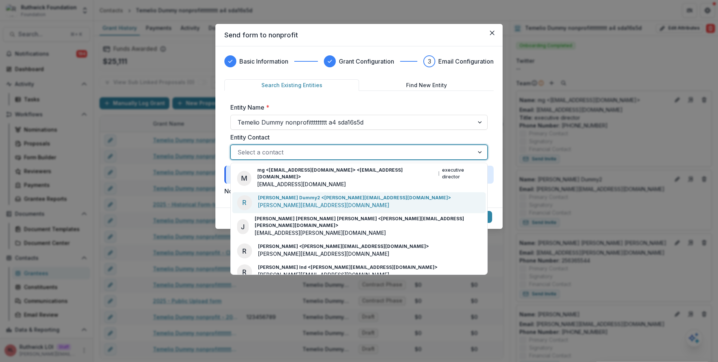
click at [390, 202] on div "R Ruth Dummy2 <ruthwick+dummy2@trytemelio.com> ruthwick+dummy2@trytemelio.com" at bounding box center [359, 202] width 254 height 21
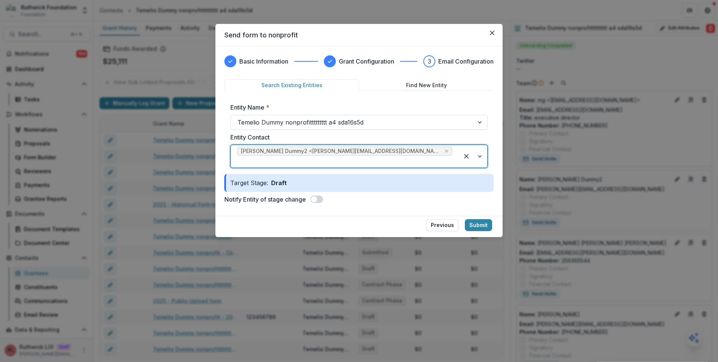
click at [325, 195] on div "Notify Entity of stage change" at bounding box center [358, 199] width 269 height 9
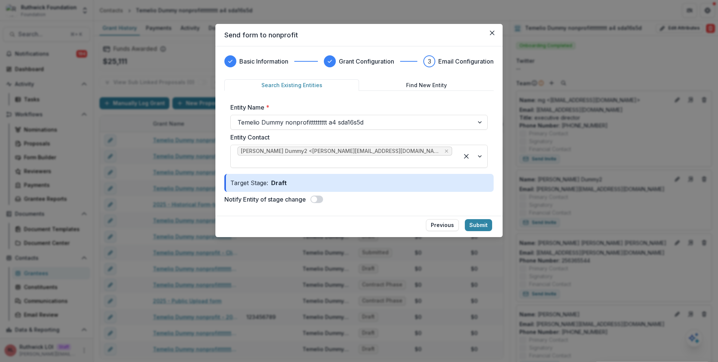
click at [323, 196] on span at bounding box center [316, 199] width 13 height 7
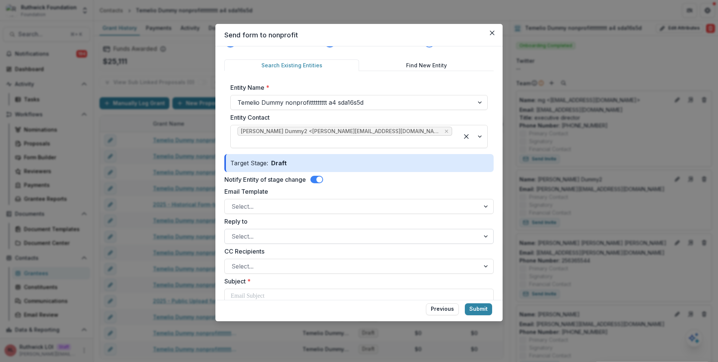
scroll to position [56, 0]
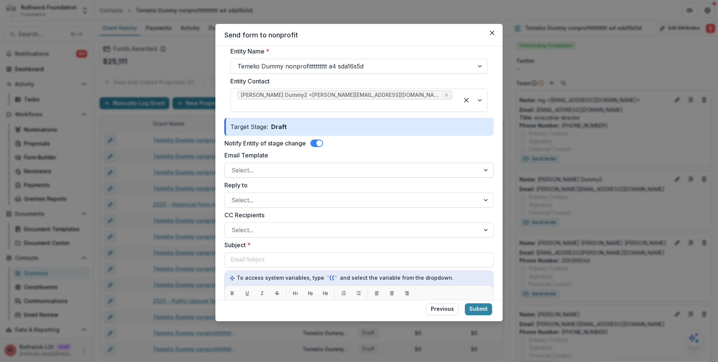
click at [291, 165] on div at bounding box center [353, 170] width 242 height 10
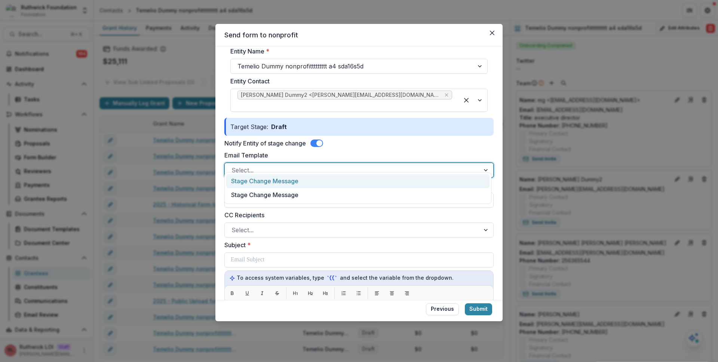
click at [291, 183] on div "Stage Change Message" at bounding box center [357, 181] width 263 height 14
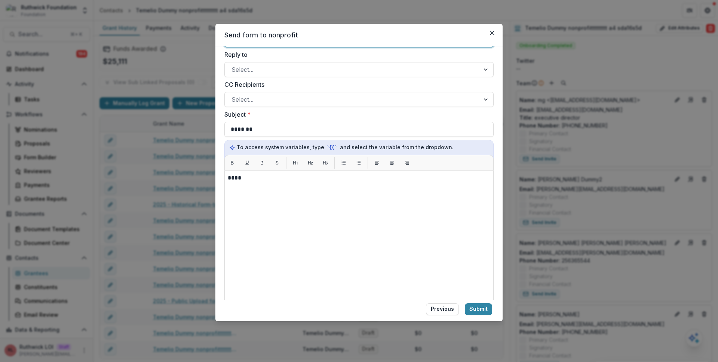
scroll to position [189, 0]
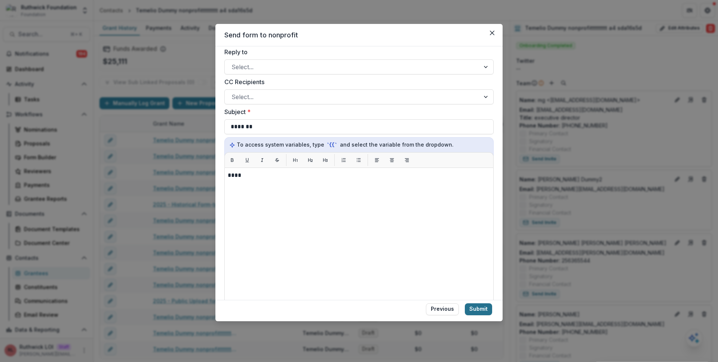
click at [474, 309] on button "Submit" at bounding box center [478, 309] width 27 height 12
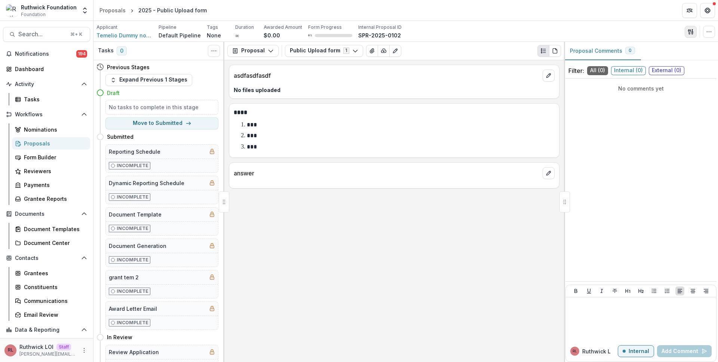
click at [688, 34] on icon "button" at bounding box center [691, 32] width 6 height 6
click at [639, 50] on button "Send Email" at bounding box center [655, 49] width 80 height 12
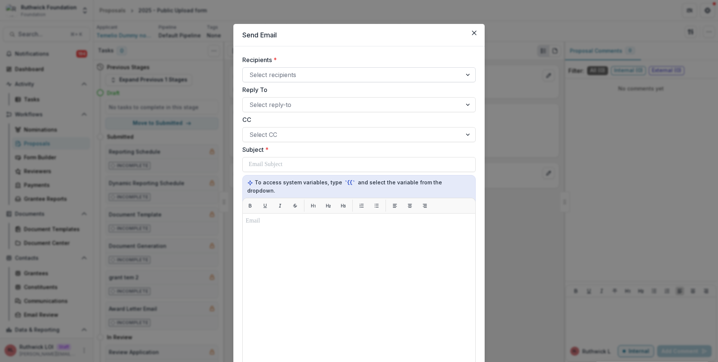
click at [280, 75] on div at bounding box center [353, 75] width 206 height 10
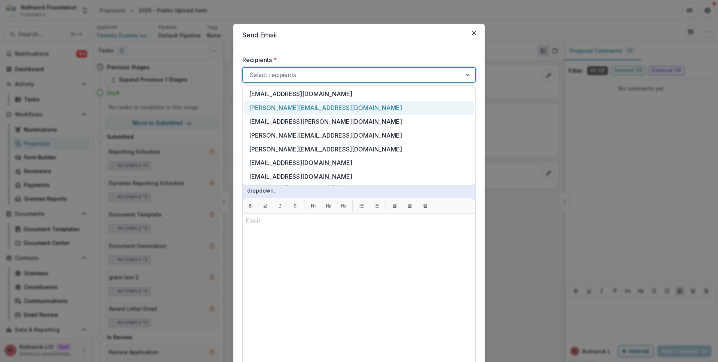
click at [285, 105] on div "ruthwick+dummy2@trytemelio.com" at bounding box center [359, 108] width 230 height 14
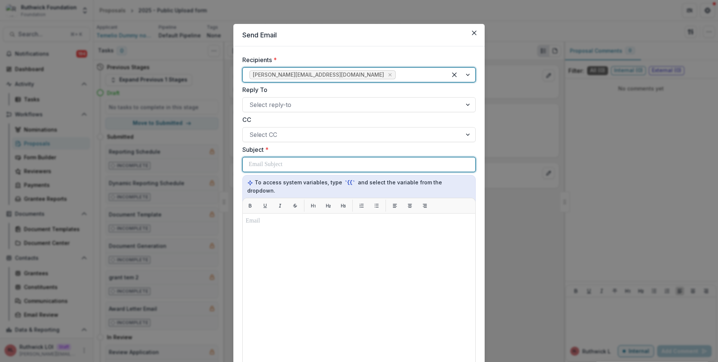
click at [274, 166] on p at bounding box center [266, 164] width 34 height 9
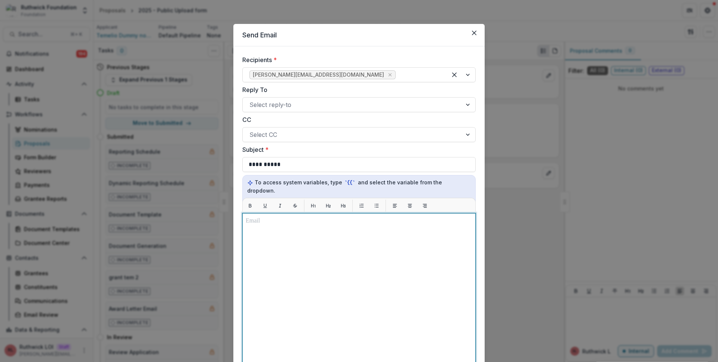
click at [281, 247] on div at bounding box center [359, 307] width 227 height 180
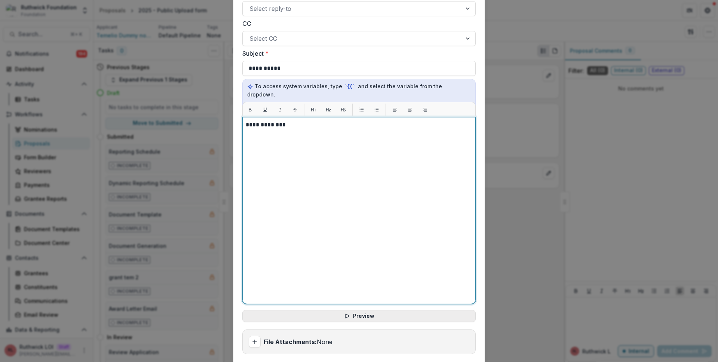
scroll to position [138, 0]
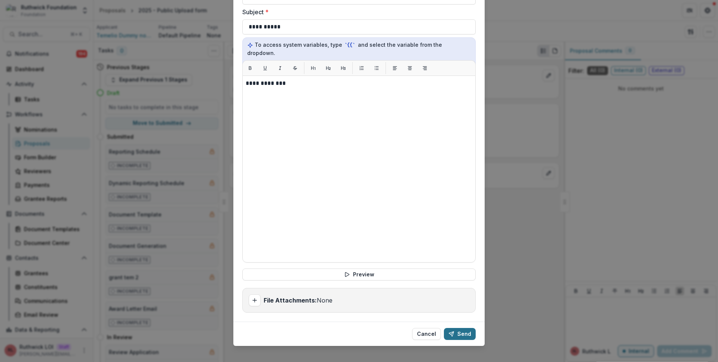
click at [460, 328] on button "Send" at bounding box center [460, 334] width 32 height 12
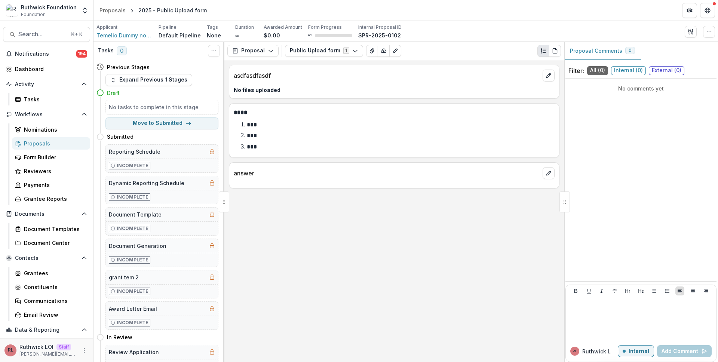
click at [468, 52] on div "Public Upload form 1 Forms (1) Public Upload form Configure forms Word Download…" at bounding box center [423, 51] width 276 height 12
click at [66, 144] on div "Proposals" at bounding box center [54, 144] width 60 height 8
click at [201, 134] on button "Move here" at bounding box center [202, 136] width 31 height 9
select select "*********"
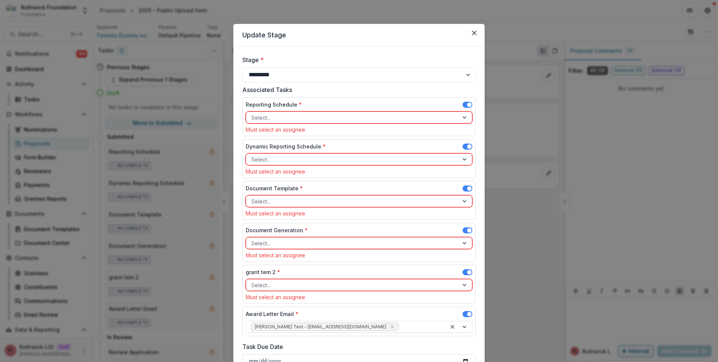
scroll to position [101, 0]
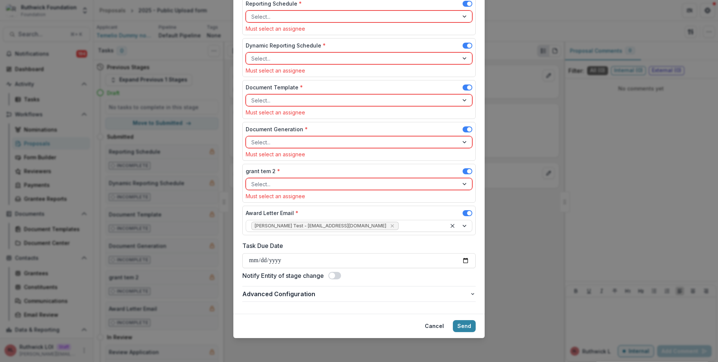
click at [334, 277] on span at bounding box center [332, 276] width 6 height 6
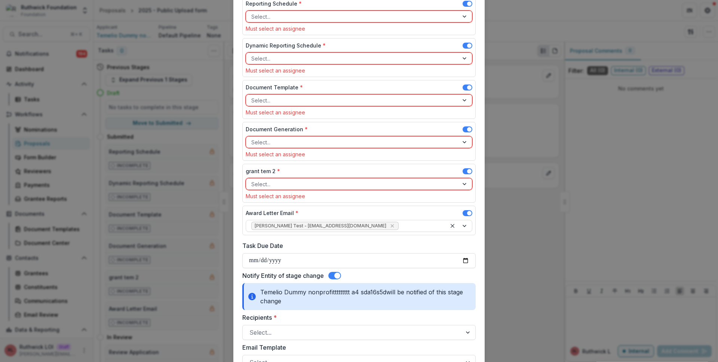
click at [334, 277] on span at bounding box center [334, 275] width 13 height 7
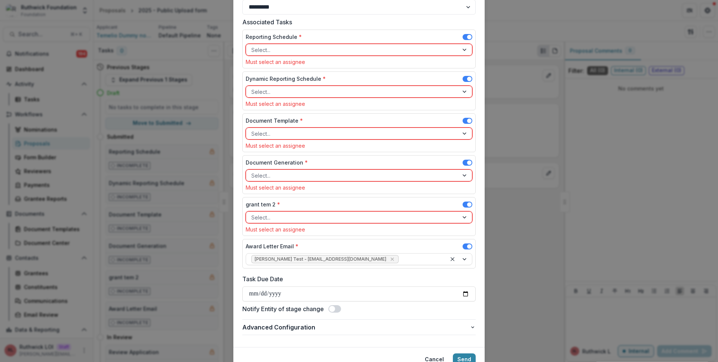
scroll to position [62, 0]
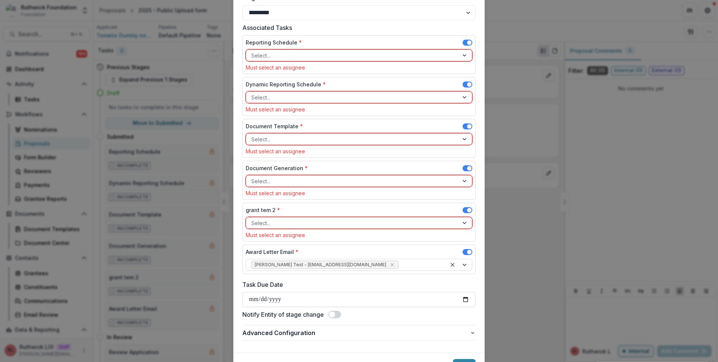
click at [465, 41] on span at bounding box center [468, 43] width 10 height 6
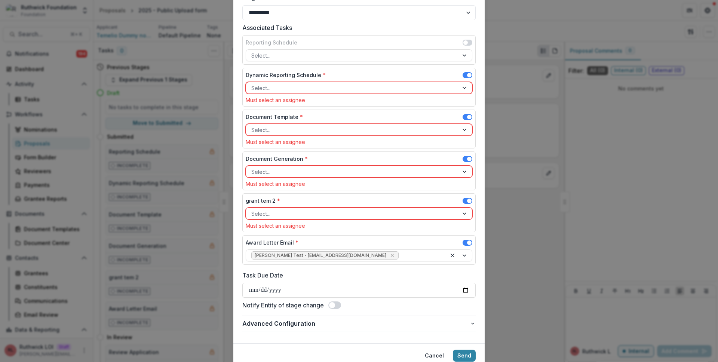
click at [467, 70] on div "Dynamic Reporting Schedule * Select... Must select an assignee" at bounding box center [358, 87] width 233 height 39
click at [468, 75] on span at bounding box center [469, 75] width 4 height 4
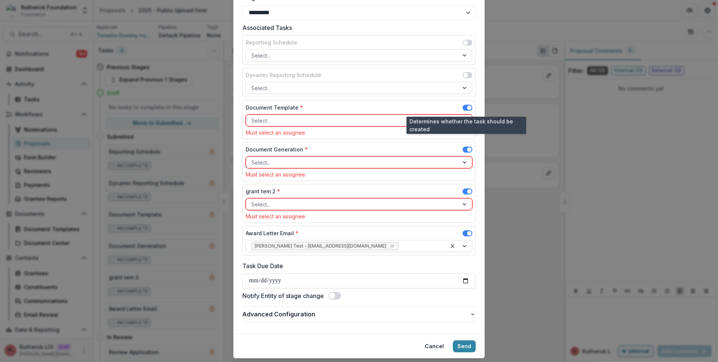
click at [466, 109] on span at bounding box center [468, 108] width 10 height 6
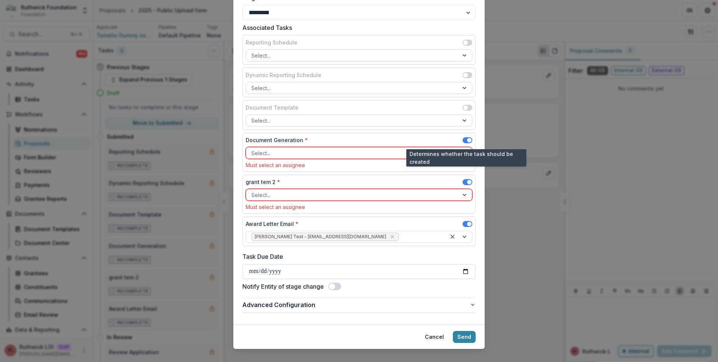
click at [467, 140] on span at bounding box center [469, 140] width 4 height 4
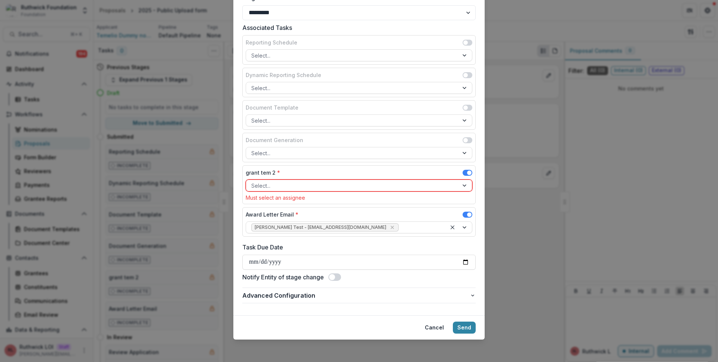
click at [467, 170] on span at bounding box center [468, 173] width 10 height 6
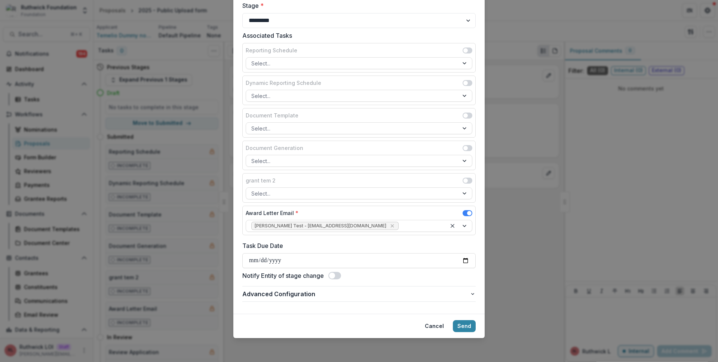
click at [466, 211] on span at bounding box center [468, 213] width 10 height 6
click at [465, 321] on button "Send" at bounding box center [464, 326] width 23 height 12
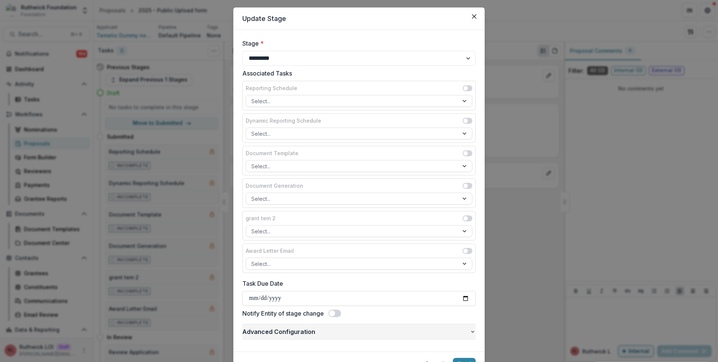
scroll to position [0, 0]
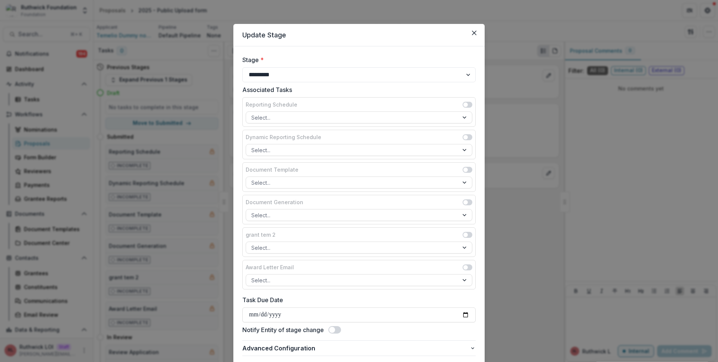
click at [502, 50] on div "**********" at bounding box center [359, 181] width 718 height 362
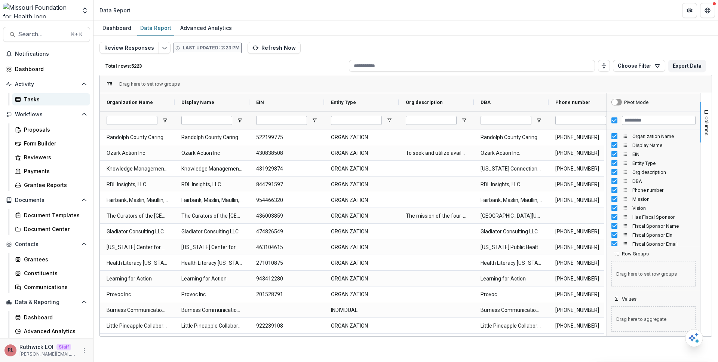
click at [57, 93] on link "Tasks" at bounding box center [51, 99] width 78 height 12
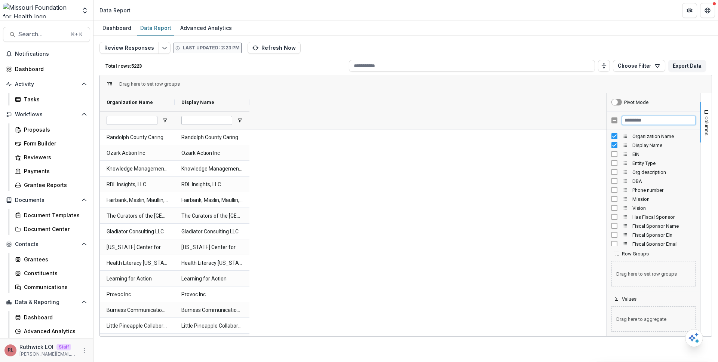
click at [648, 121] on input "Filter Columns Input" at bounding box center [659, 120] width 74 height 9
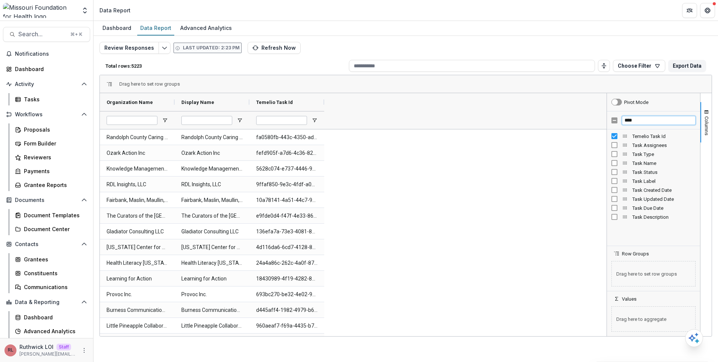
click at [645, 120] on input "****" at bounding box center [659, 120] width 74 height 9
click at [644, 119] on input "****" at bounding box center [659, 120] width 74 height 9
type input "******"
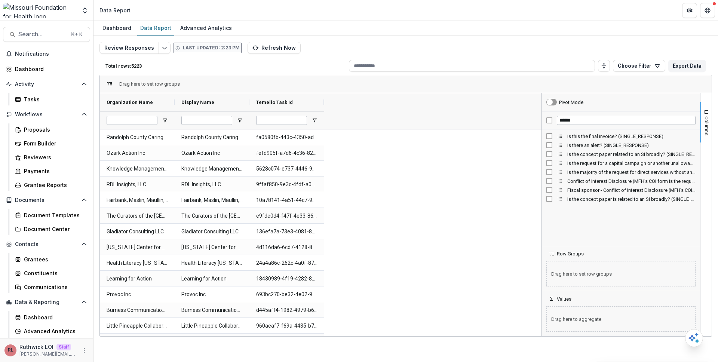
drag, startPoint x: 607, startPoint y: 165, endPoint x: 511, endPoint y: 171, distance: 95.6
click at [541, 171] on div at bounding box center [542, 214] width 2 height 243
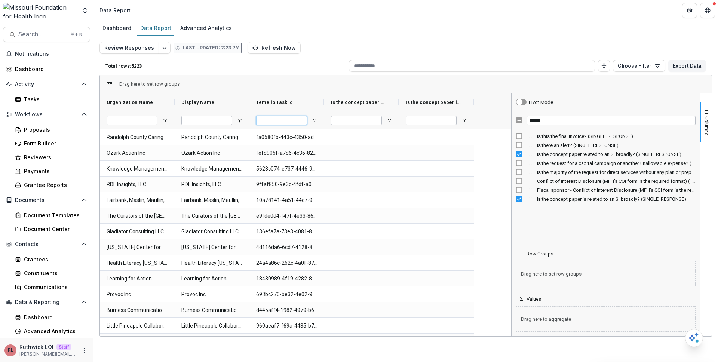
click at [264, 123] on input "Temelio Task Id Filter Input" at bounding box center [281, 120] width 51 height 9
paste input "********"
type input "********"
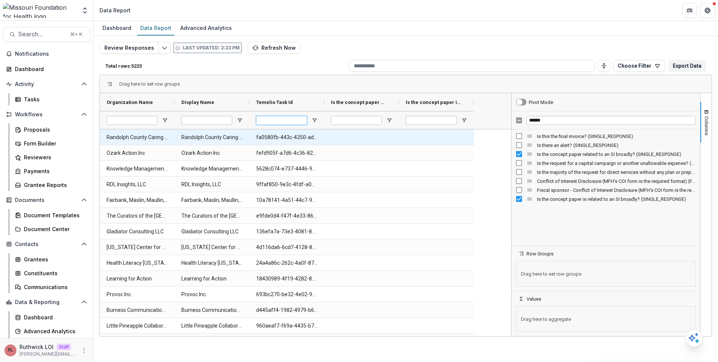
paste input "********"
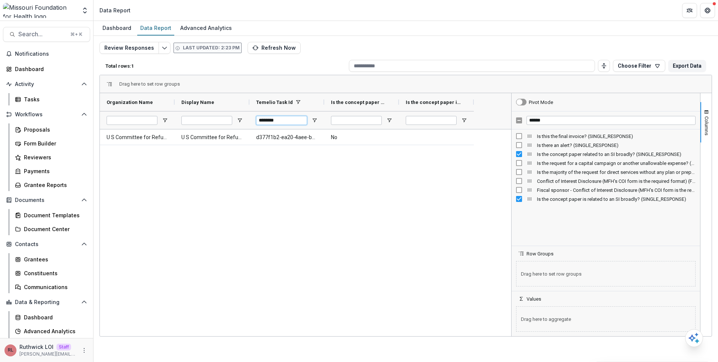
type input "********"
click at [560, 122] on input "******" at bounding box center [611, 120] width 169 height 9
type input "*"
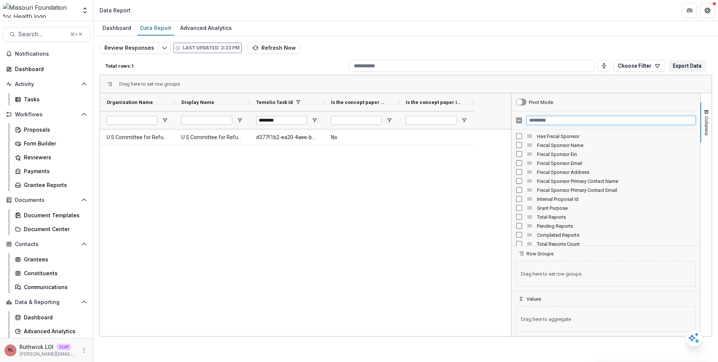
type input "*"
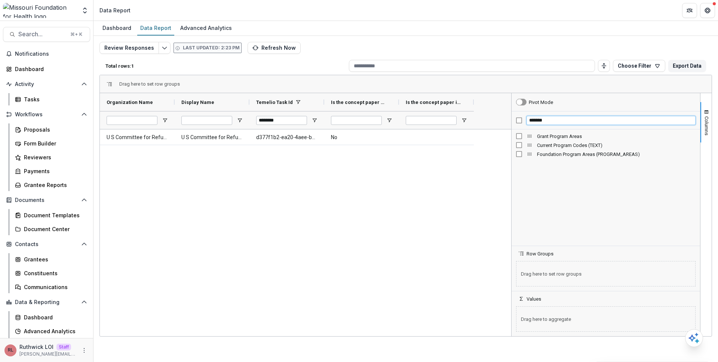
type input "*******"
click at [452, 176] on div "U S Committee for Refugees and Immigrants Inc U S Committee for Refugees and Im…" at bounding box center [305, 231] width 411 height 205
click at [472, 103] on div "Foundation Program Areas (PROGRAM_AREAS)" at bounding box center [436, 102] width 75 height 18
drag, startPoint x: 474, startPoint y: 103, endPoint x: 507, endPoint y: 107, distance: 33.9
click at [507, 107] on div at bounding box center [507, 102] width 3 height 18
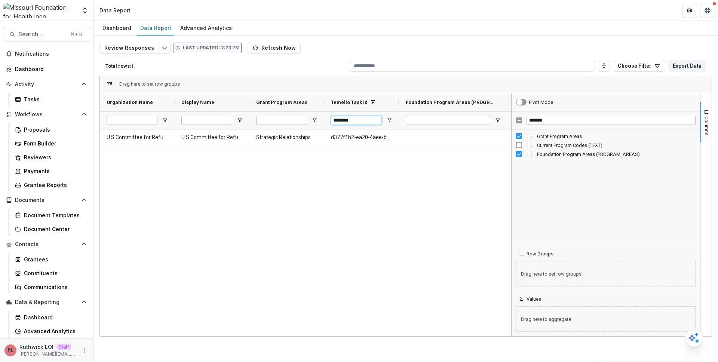
click at [359, 122] on input "********" at bounding box center [356, 120] width 51 height 9
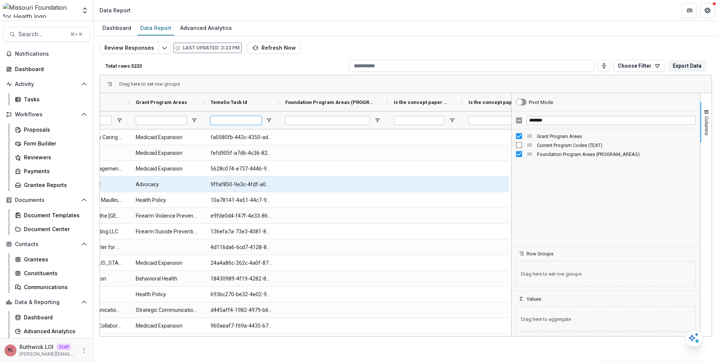
scroll to position [0, 148]
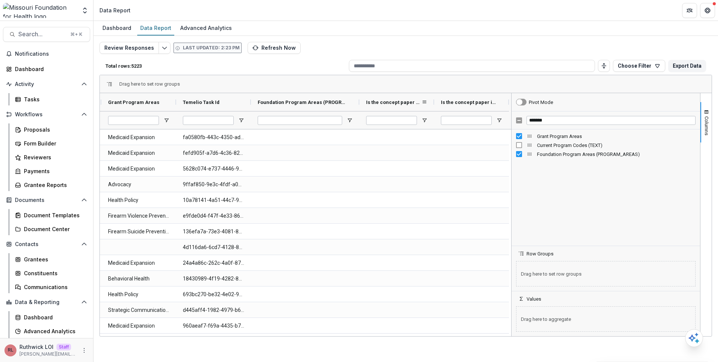
click at [424, 98] on div "Is the concept paper related to an SI broadly? (SINGLE_RESPONSE)" at bounding box center [396, 102] width 61 height 18
click at [424, 102] on span at bounding box center [425, 102] width 6 height 6
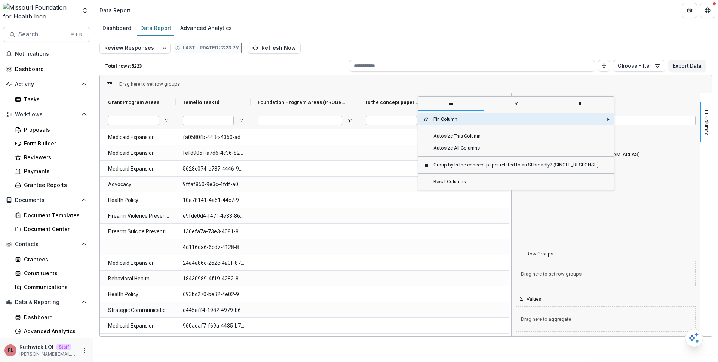
click at [515, 106] on span "filter" at bounding box center [516, 103] width 65 height 13
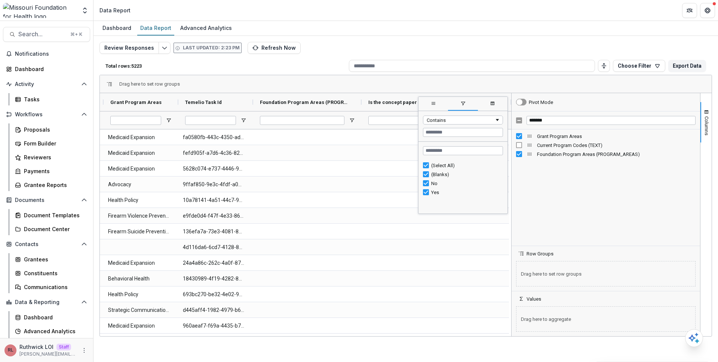
scroll to position [0, 146]
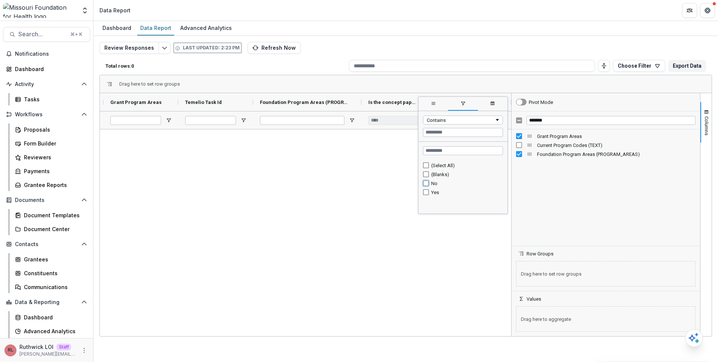
type input "******"
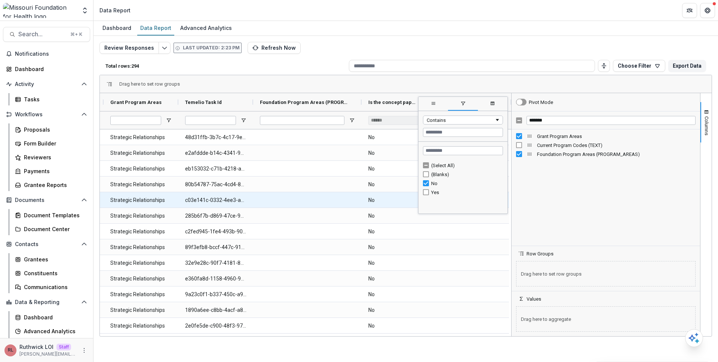
click at [375, 196] on \(SINGLE_RESPONSE\)-1102 "No" at bounding box center [398, 200] width 61 height 15
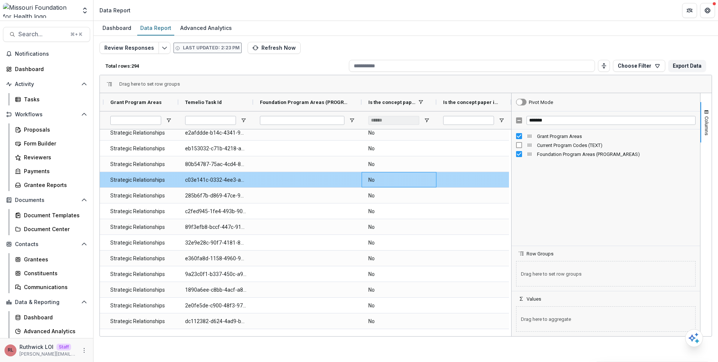
scroll to position [0, 0]
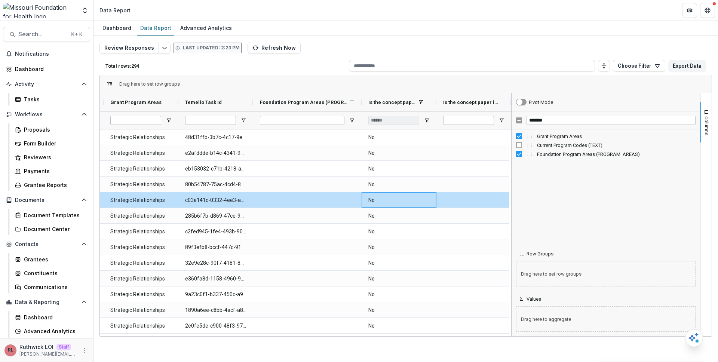
click at [305, 104] on span "Foundation Program Areas (PROGRAM_AREAS)" at bounding box center [304, 103] width 89 height 6
click at [304, 104] on span "Foundation Program Areas (PROGRAM_AREAS)" at bounding box center [300, 103] width 81 height 6
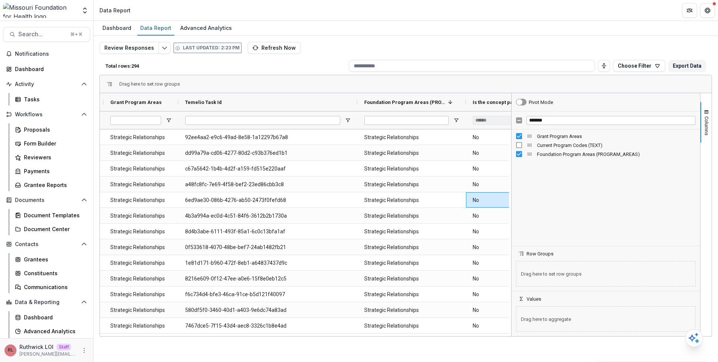
drag, startPoint x: 252, startPoint y: 105, endPoint x: 356, endPoint y: 117, distance: 105.1
click at [356, 117] on div "Organization Name Display Name Grant Program Areas" at bounding box center [286, 111] width 664 height 36
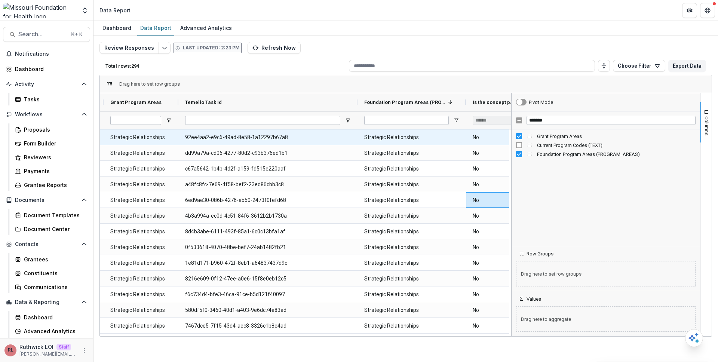
click at [291, 138] on Id-1891 "92ee4aa2-e9c6-49ad-8e58-1a12297b67a8" at bounding box center [268, 137] width 166 height 15
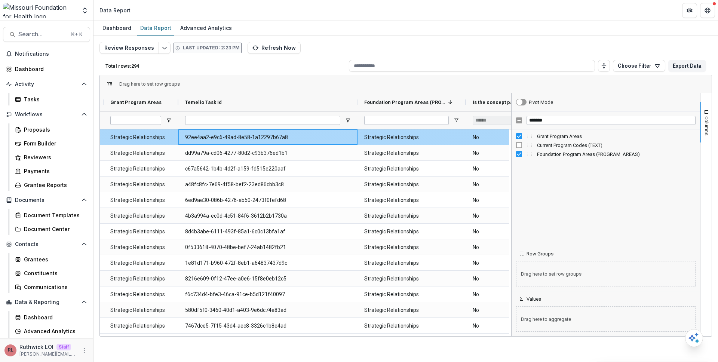
click at [291, 138] on Id-1891 "92ee4aa2-e9c6-49ad-8e58-1a12297b67a8" at bounding box center [268, 137] width 166 height 15
copy Id-1891 "92ee4aa2-e9c6-49ad-8e58-1a12297b67a8"
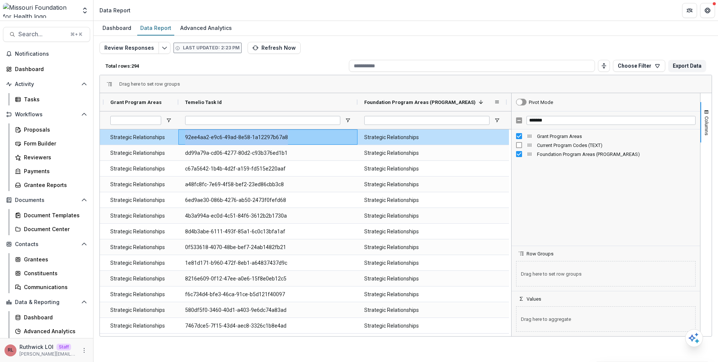
drag, startPoint x: 466, startPoint y: 103, endPoint x: 509, endPoint y: 108, distance: 43.3
click at [508, 108] on div at bounding box center [506, 102] width 3 height 18
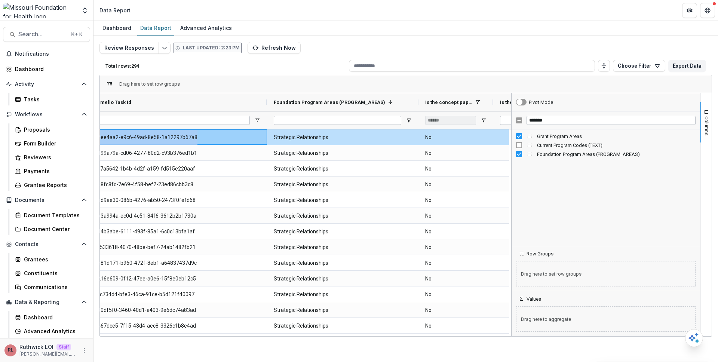
scroll to position [0, 236]
click at [536, 46] on div "Review Responses Last updated: 2:23 PM Refresh Now Total rows: 294 Choose Filte…" at bounding box center [406, 180] width 613 height 277
click at [501, 75] on div "Drag here to set row groups" at bounding box center [406, 84] width 612 height 18
click at [468, 48] on div "Review Responses Last updated: 2:23 PM Refresh Now Total rows: 294 Choose Filte…" at bounding box center [406, 180] width 613 height 277
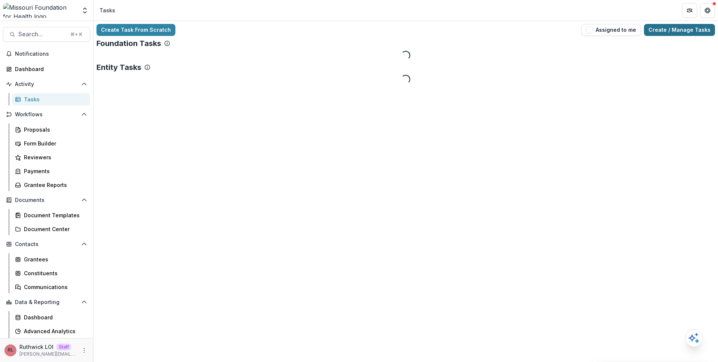
click at [686, 33] on link "Create / Manage Tasks" at bounding box center [679, 30] width 71 height 12
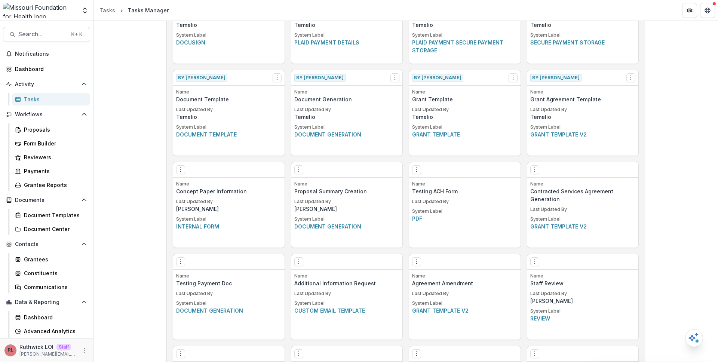
scroll to position [631, 0]
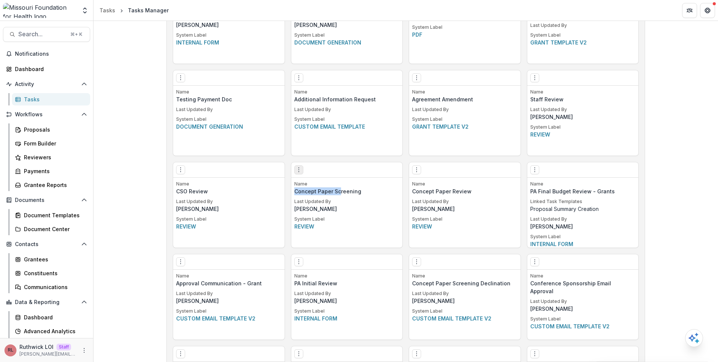
click at [297, 172] on icon "Options" at bounding box center [299, 170] width 6 height 6
click at [310, 184] on link "Edit" at bounding box center [341, 185] width 92 height 12
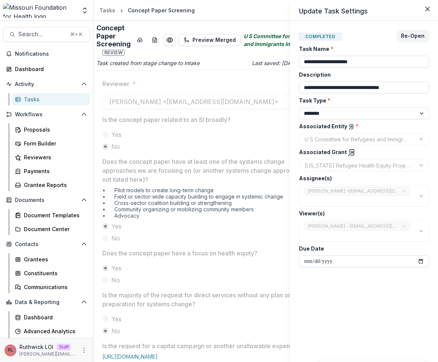
click at [350, 151] on icon at bounding box center [351, 152] width 7 height 7
click at [104, 50] on div "**********" at bounding box center [219, 181] width 438 height 362
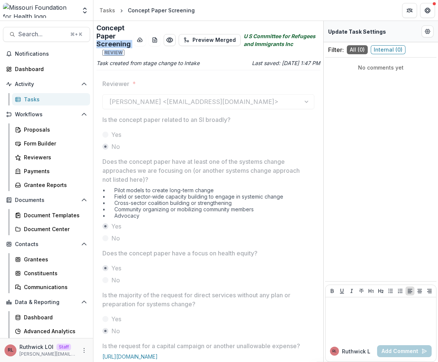
click at [105, 50] on span "Review" at bounding box center [113, 53] width 22 height 6
click at [106, 51] on span "Review" at bounding box center [113, 53] width 22 height 6
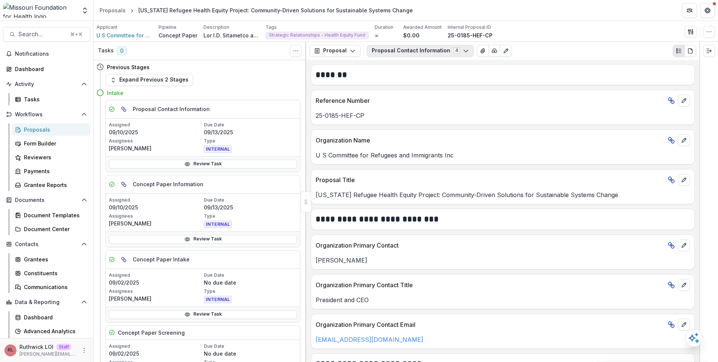
click at [393, 53] on button "Proposal Contact Information 4" at bounding box center [420, 51] width 107 height 12
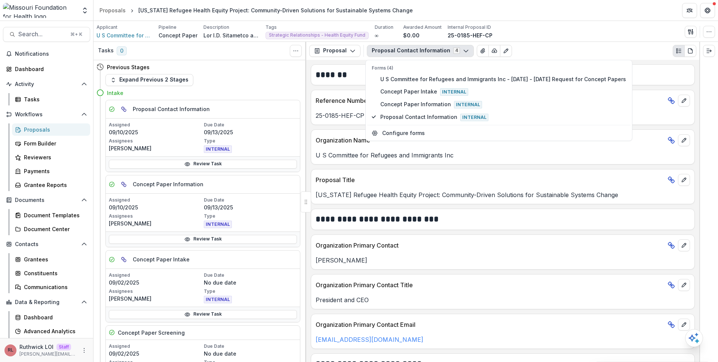
click at [416, 226] on div "**********" at bounding box center [503, 219] width 384 height 21
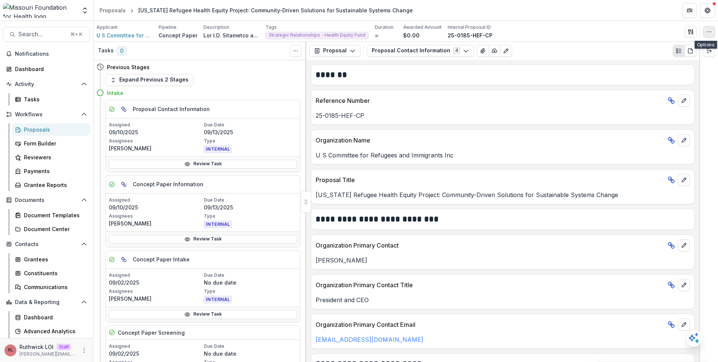
click at [708, 29] on icon "button" at bounding box center [709, 32] width 6 height 6
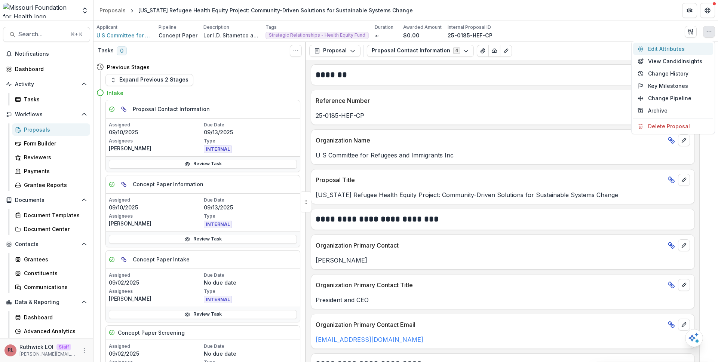
click at [691, 47] on button "Edit Attributes" at bounding box center [673, 49] width 80 height 12
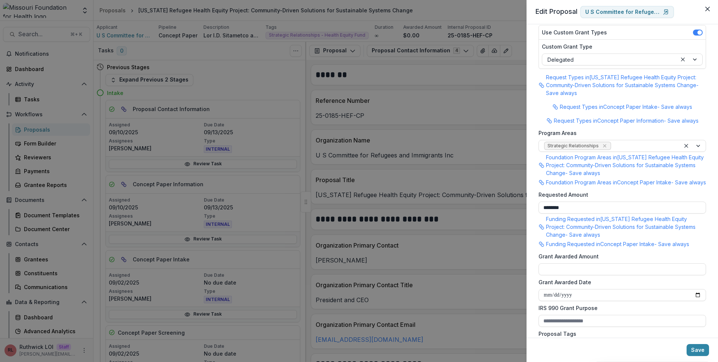
scroll to position [214, 0]
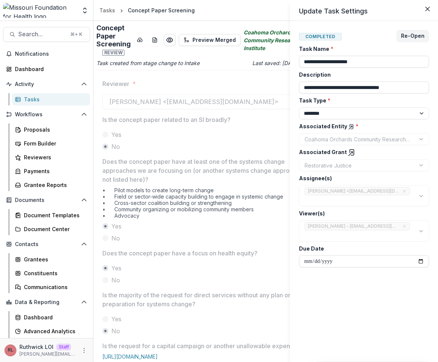
click at [350, 153] on icon at bounding box center [351, 152] width 7 height 7
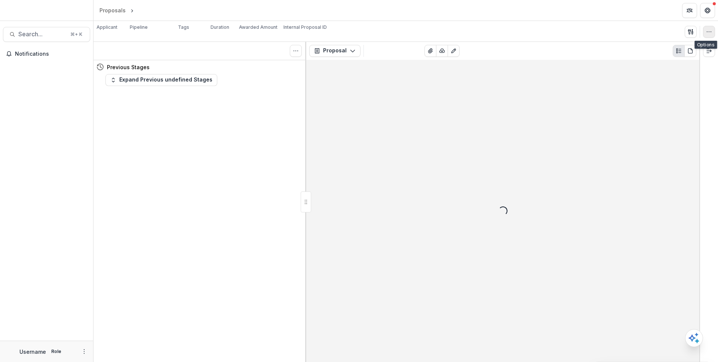
click at [713, 30] on button "button" at bounding box center [709, 32] width 12 height 12
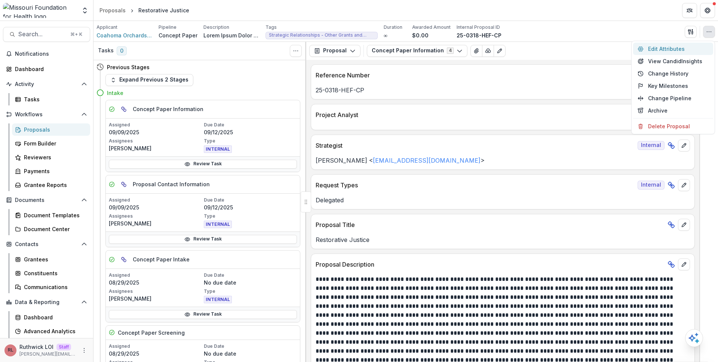
click at [662, 48] on button "Edit Attributes" at bounding box center [673, 49] width 80 height 12
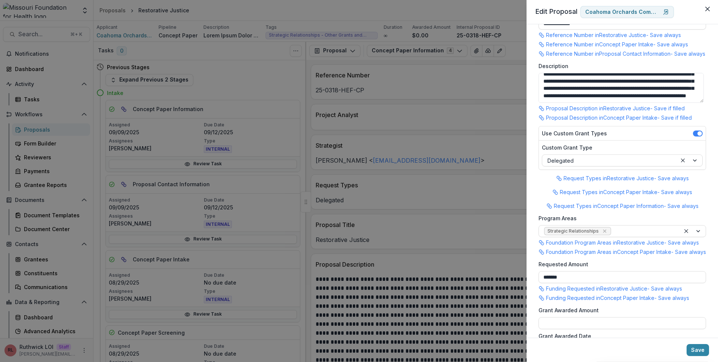
scroll to position [79, 0]
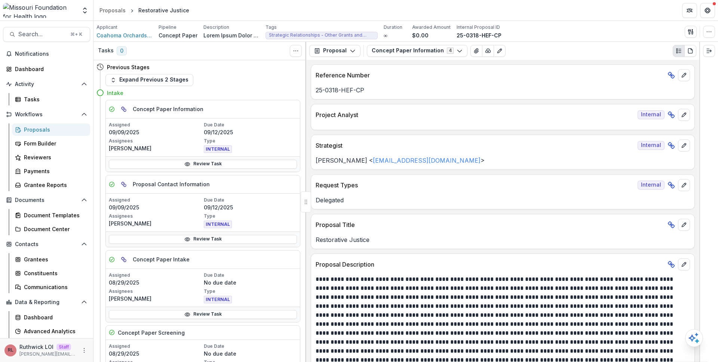
click at [426, 206] on div "Request Types Internal Delegated" at bounding box center [503, 191] width 384 height 35
click at [413, 49] on button "Concept Paper Information 4" at bounding box center [417, 51] width 101 height 12
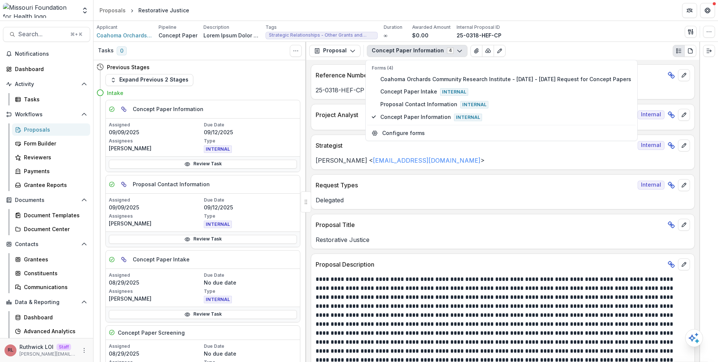
click at [560, 40] on div "Applicant Coahoma Orchards Community Research Institute Pipeline Concept Paper …" at bounding box center [406, 31] width 625 height 21
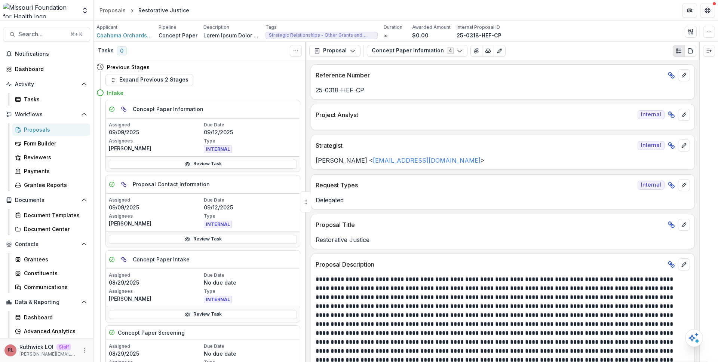
click at [547, 145] on p "Strategist" at bounding box center [475, 145] width 319 height 9
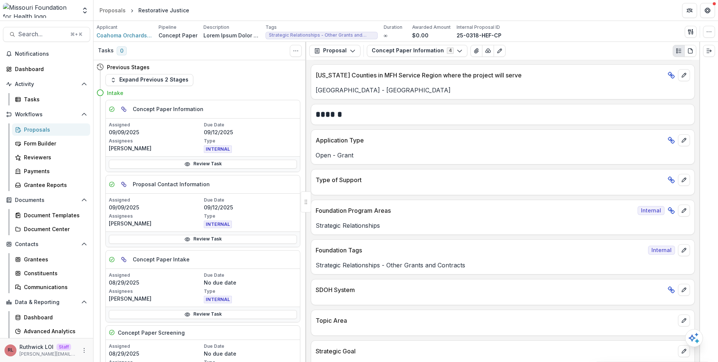
click at [429, 175] on div "Type of Support" at bounding box center [502, 177] width 383 height 16
click at [553, 21] on div "Applicant Coahoma Orchards Community Research Institute Pipeline Concept Paper …" at bounding box center [406, 31] width 625 height 21
click at [542, 238] on div "**********" at bounding box center [502, 211] width 393 height 303
click at [565, 189] on div at bounding box center [502, 188] width 383 height 4
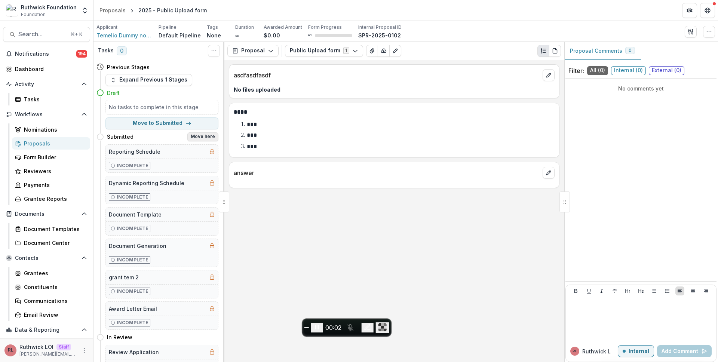
click at [200, 137] on button "Move here" at bounding box center [202, 136] width 31 height 9
select select "*********"
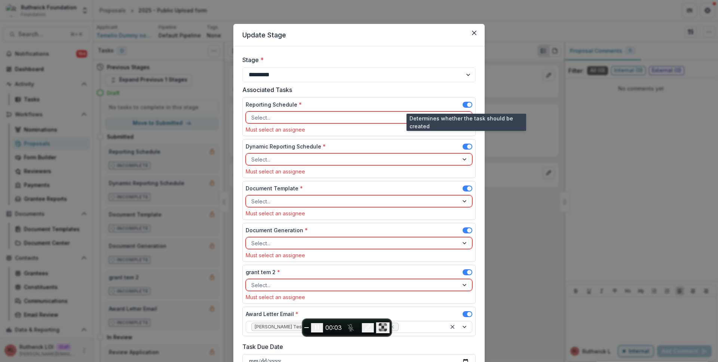
click at [467, 103] on span at bounding box center [469, 104] width 4 height 4
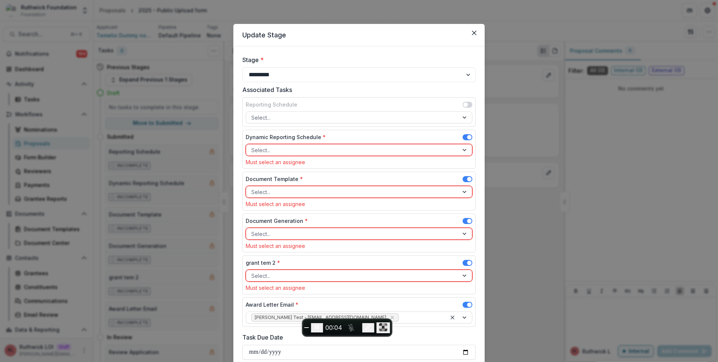
click at [466, 139] on span at bounding box center [468, 137] width 10 height 6
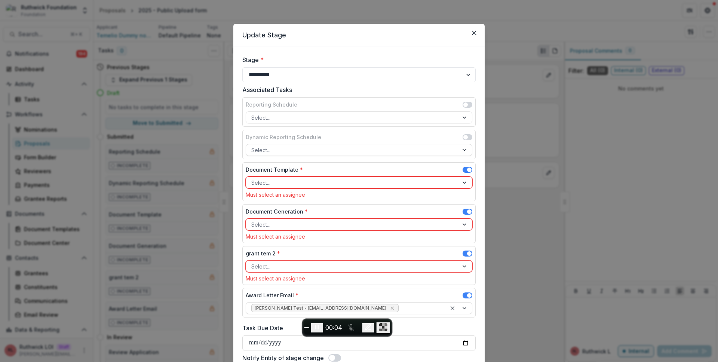
click at [467, 171] on span at bounding box center [469, 170] width 4 height 4
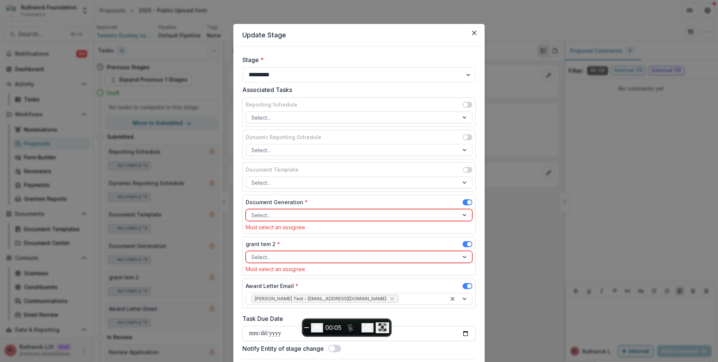
drag, startPoint x: 468, startPoint y: 202, endPoint x: 467, endPoint y: 211, distance: 8.3
click at [468, 203] on span at bounding box center [469, 202] width 4 height 4
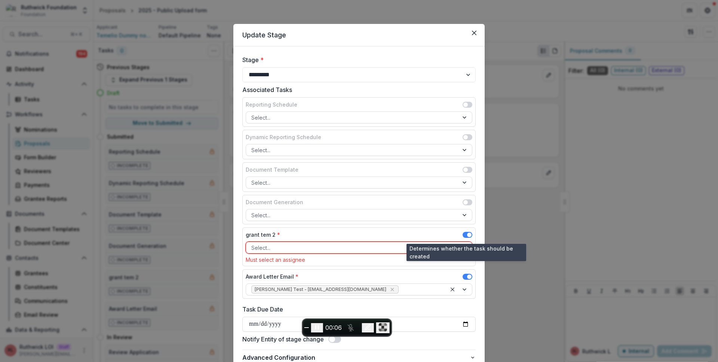
click at [467, 236] on span at bounding box center [469, 235] width 4 height 4
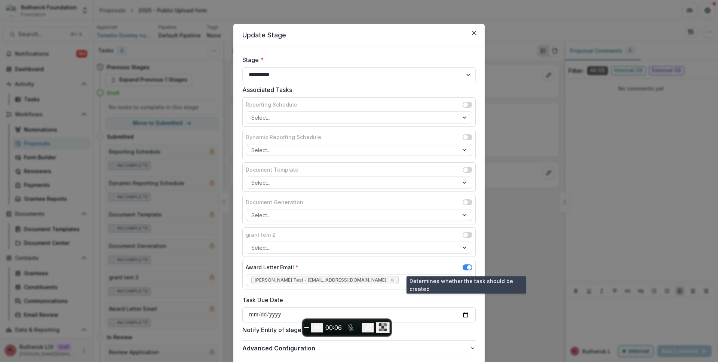
click at [467, 268] on span at bounding box center [469, 267] width 4 height 4
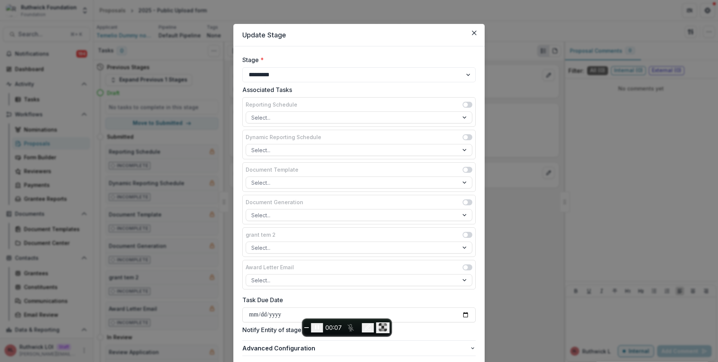
scroll to position [54, 0]
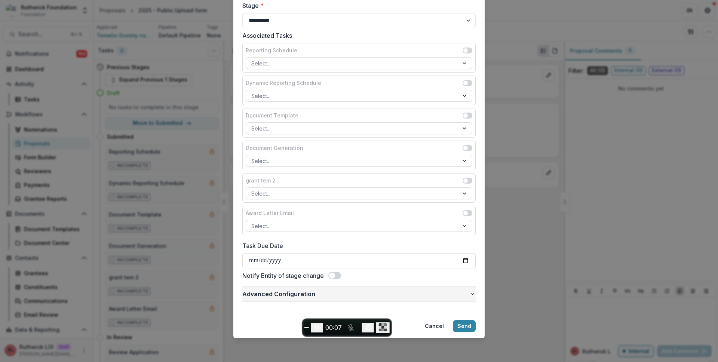
click at [383, 290] on span "Advanced Configuration" at bounding box center [355, 294] width 227 height 9
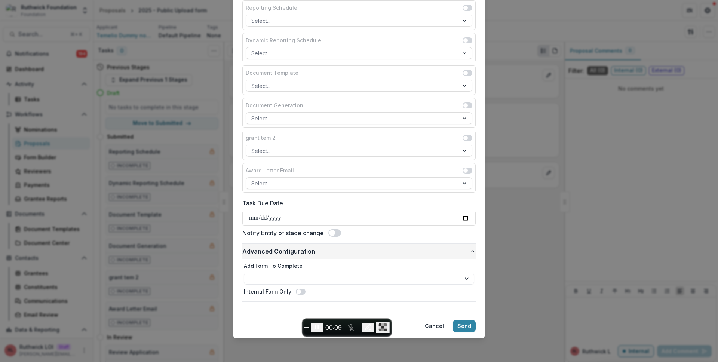
click at [355, 256] on button "Advanced Configuration" at bounding box center [358, 251] width 233 height 15
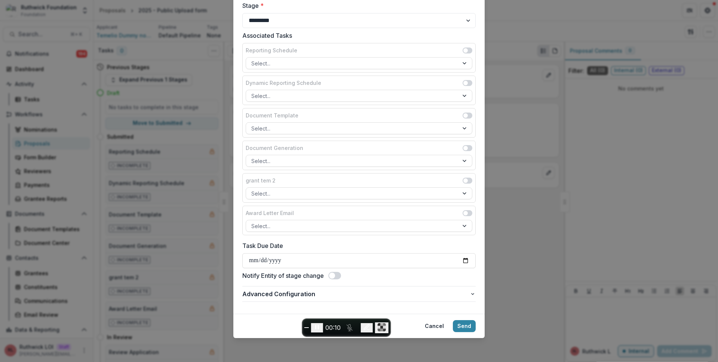
click at [335, 277] on span at bounding box center [332, 276] width 6 height 6
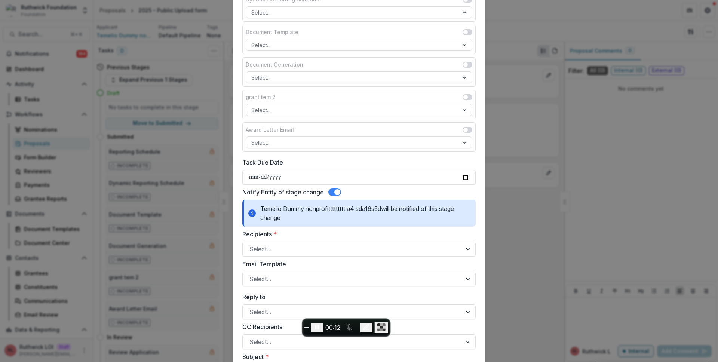
click at [339, 192] on span at bounding box center [337, 192] width 6 height 6
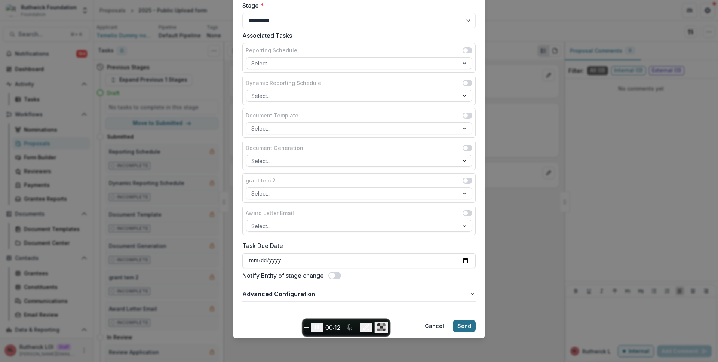
click at [461, 324] on button "Send" at bounding box center [464, 326] width 23 height 12
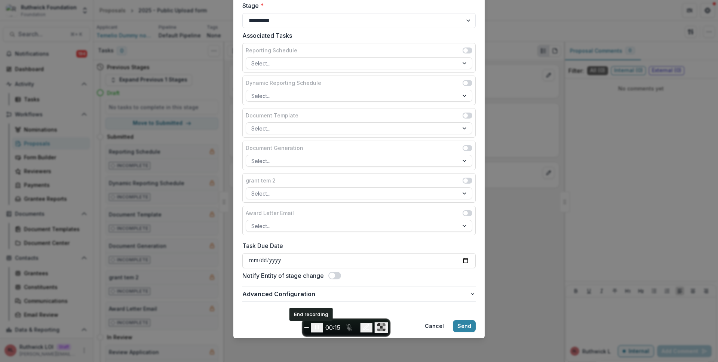
click at [307, 328] on span "End recording" at bounding box center [307, 328] width 0 height 0
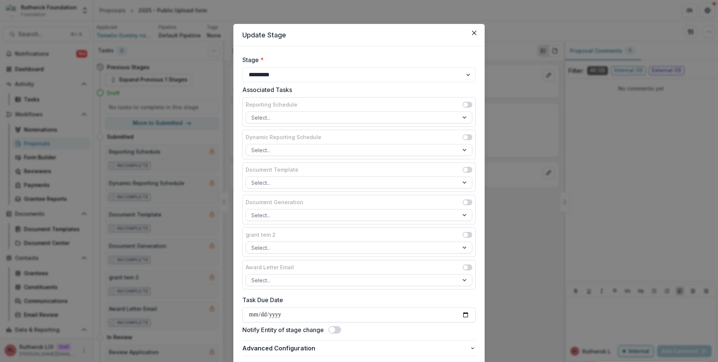
click at [428, 157] on div "Dynamic Reporting Schedule Select..." at bounding box center [358, 145] width 233 height 30
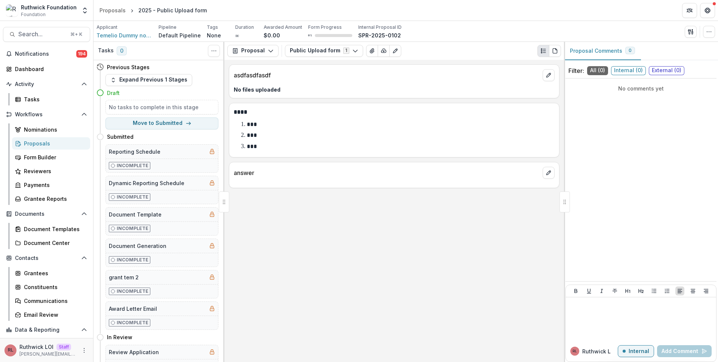
click at [441, 153] on div "Text Block **** *** *** ***" at bounding box center [394, 130] width 331 height 55
click at [442, 153] on div "Text Block **** *** *** ***" at bounding box center [394, 130] width 331 height 55
click at [466, 86] on p "No files uploaded" at bounding box center [394, 90] width 321 height 8
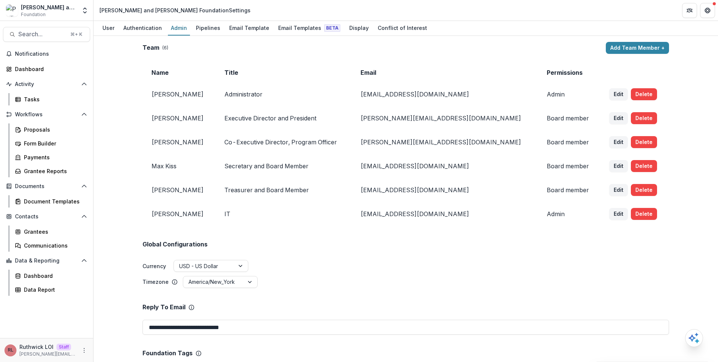
scroll to position [66, 0]
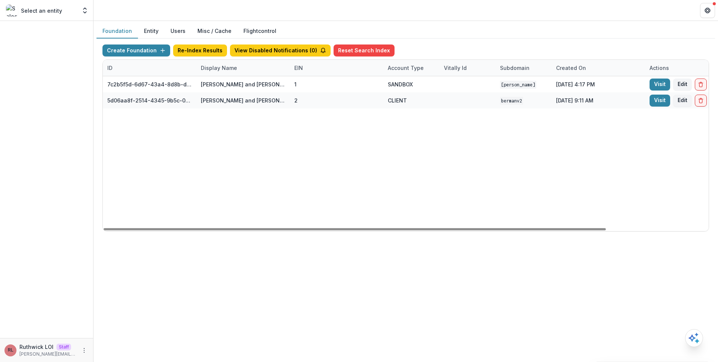
click at [505, 165] on div "7c2b5f5d-6d67-43a4-8d8b-d3ddd3164b74 [PERSON_NAME] and [PERSON_NAME] Foundation…" at bounding box center [467, 153] width 729 height 155
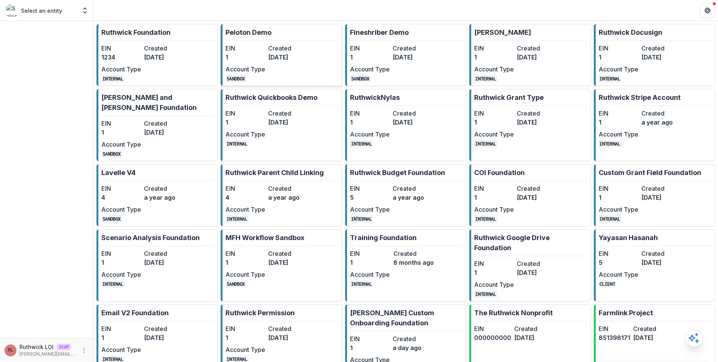
click at [303, 44] on dt "Created" at bounding box center [288, 48] width 40 height 9
click at [575, 47] on link "Ruth Vetting EIN 1 Created 3 years ago Account Type INTERNAL" at bounding box center [529, 55] width 121 height 62
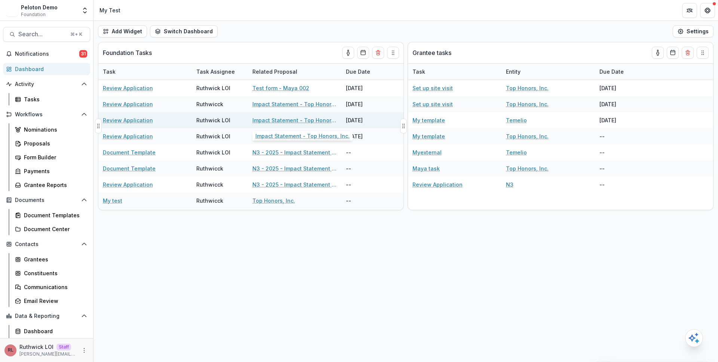
click at [292, 119] on link "Impact Statement - Top Honors, Inc." at bounding box center [294, 120] width 85 height 8
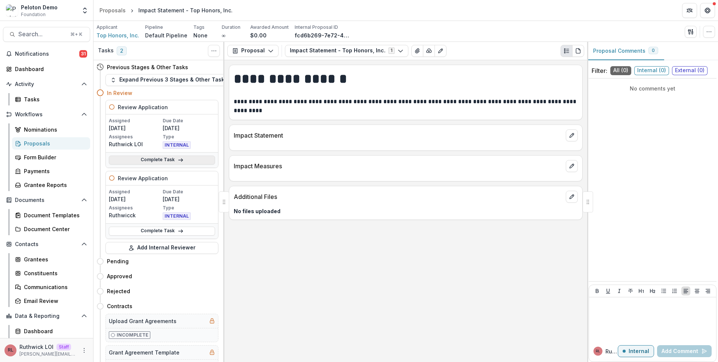
click at [181, 160] on link "Complete Task" at bounding box center [162, 160] width 106 height 9
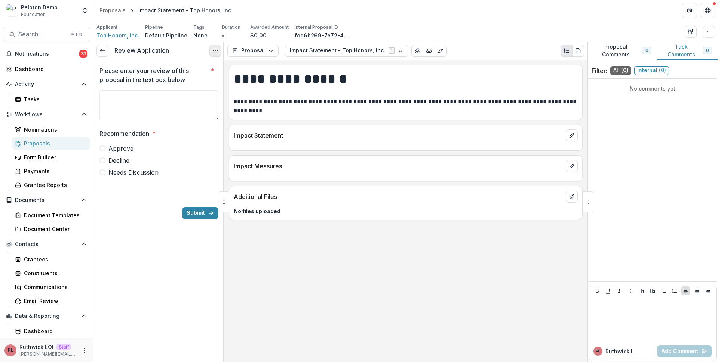
click at [214, 54] on button "Options" at bounding box center [215, 51] width 12 height 12
click at [205, 83] on button "Cancel Task" at bounding box center [180, 83] width 80 height 12
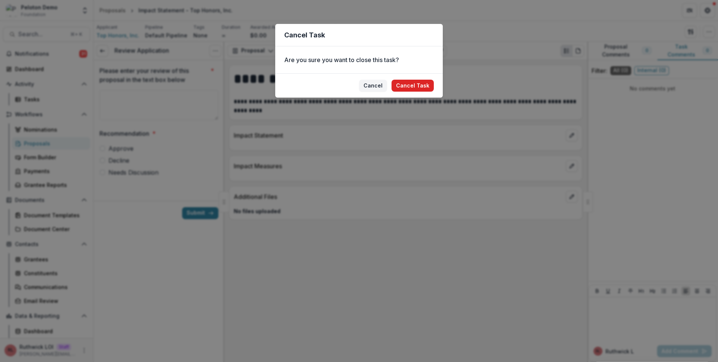
click at [410, 84] on button "Cancel Task" at bounding box center [413, 86] width 42 height 12
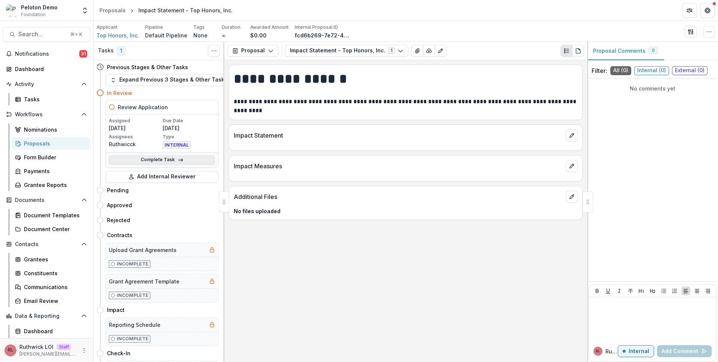
click at [200, 161] on link "Complete Task" at bounding box center [162, 160] width 106 height 9
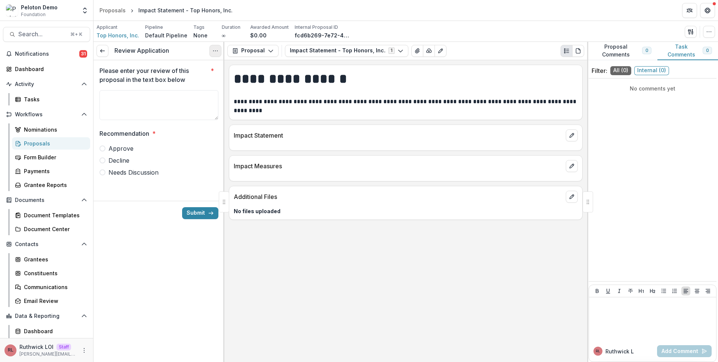
click at [211, 53] on button "Options" at bounding box center [215, 51] width 12 height 12
click at [195, 79] on button "Cancel Task" at bounding box center [180, 83] width 80 height 12
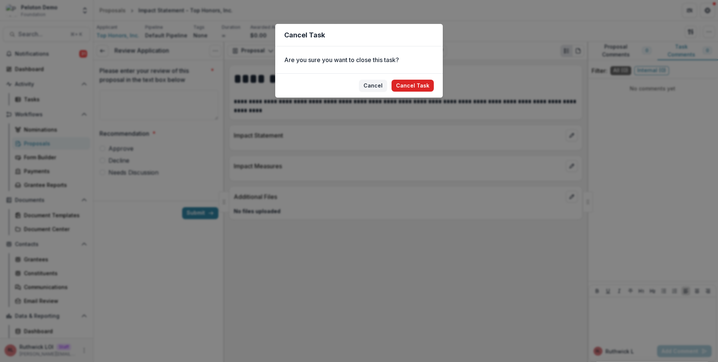
click at [420, 88] on button "Cancel Task" at bounding box center [413, 86] width 42 height 12
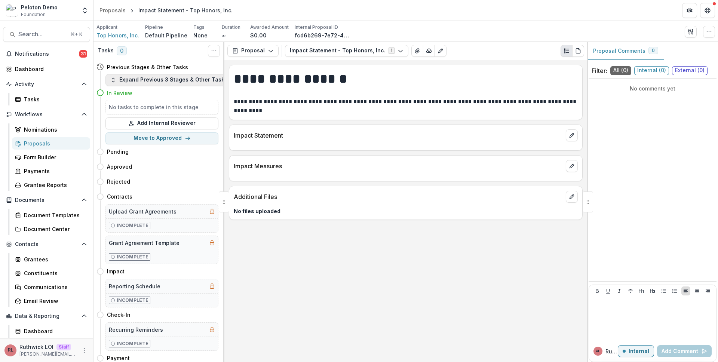
click at [165, 79] on button "Expand Previous 3 Stages & Other Tasks" at bounding box center [168, 80] width 127 height 12
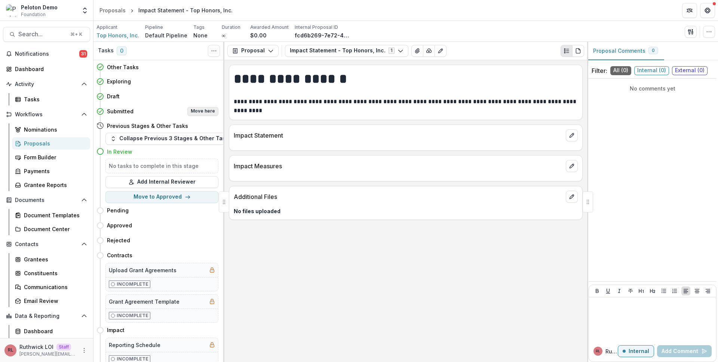
click at [205, 112] on button "Move here" at bounding box center [202, 111] width 31 height 9
select select "*********"
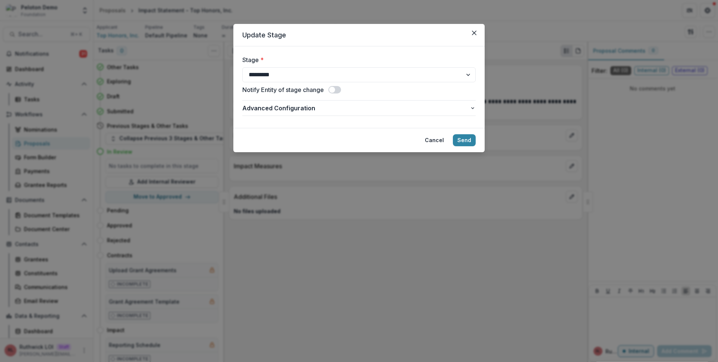
click at [334, 88] on span at bounding box center [332, 90] width 6 height 6
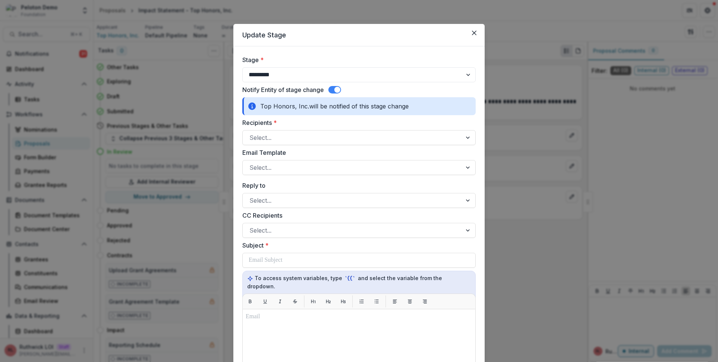
click at [333, 88] on span at bounding box center [334, 89] width 13 height 7
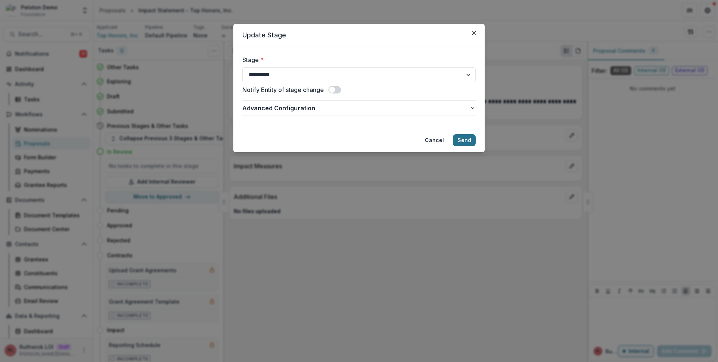
click at [466, 140] on button "Send" at bounding box center [464, 140] width 23 height 12
click at [312, 201] on div "**********" at bounding box center [359, 181] width 718 height 362
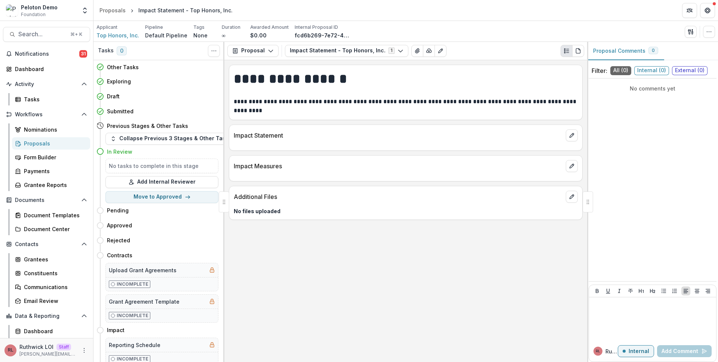
click at [45, 143] on div "Proposals" at bounding box center [54, 144] width 60 height 8
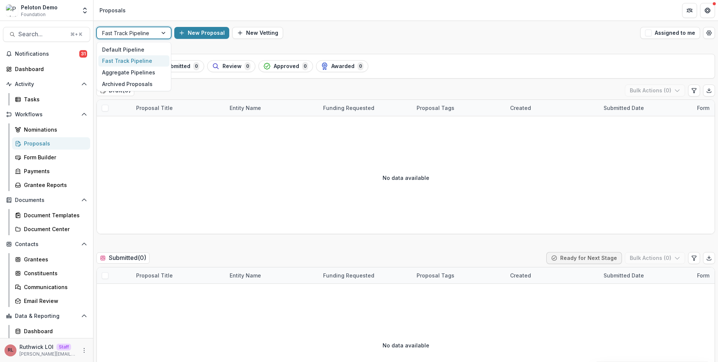
click at [139, 30] on div at bounding box center [127, 32] width 50 height 9
click at [140, 30] on div at bounding box center [127, 32] width 50 height 9
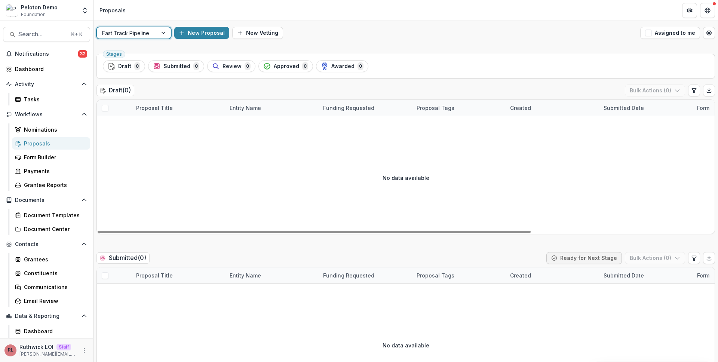
click at [160, 41] on div "Fast Track Pipeline New Proposal New Vetting Assigned to me" at bounding box center [406, 33] width 625 height 24
click at [143, 34] on div at bounding box center [127, 32] width 50 height 9
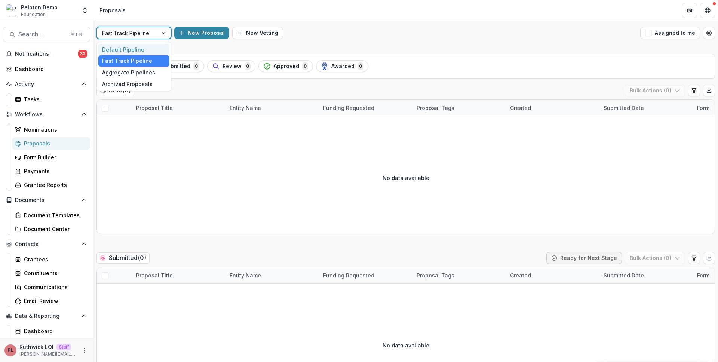
click at [147, 50] on div "Default Pipeline" at bounding box center [133, 50] width 71 height 12
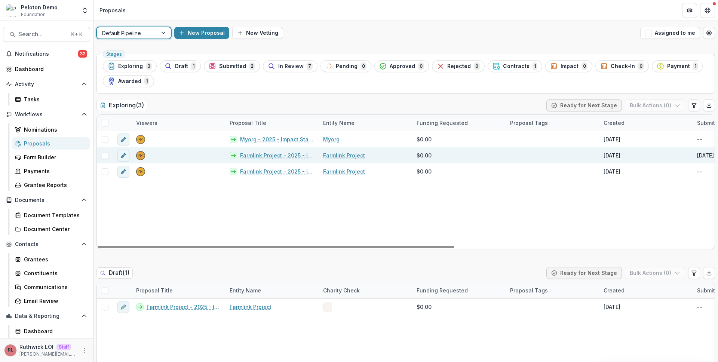
click at [276, 160] on div "Farmlink Project - 2025 - Impact Statement" at bounding box center [272, 155] width 94 height 16
click at [276, 157] on link "Farmlink Project - 2025 - Impact Statement" at bounding box center [277, 155] width 74 height 8
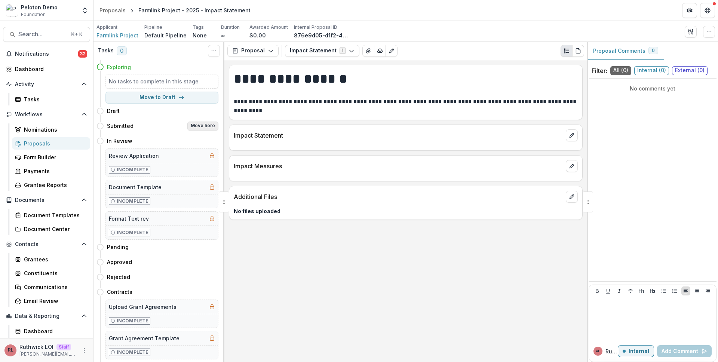
click at [205, 126] on button "Move here" at bounding box center [202, 126] width 31 height 9
select select "*********"
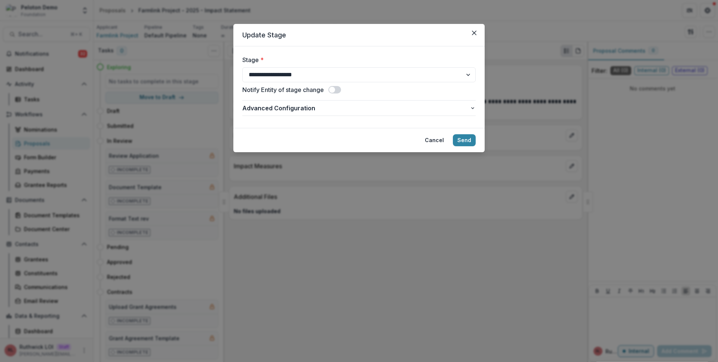
click at [335, 93] on span at bounding box center [334, 89] width 13 height 7
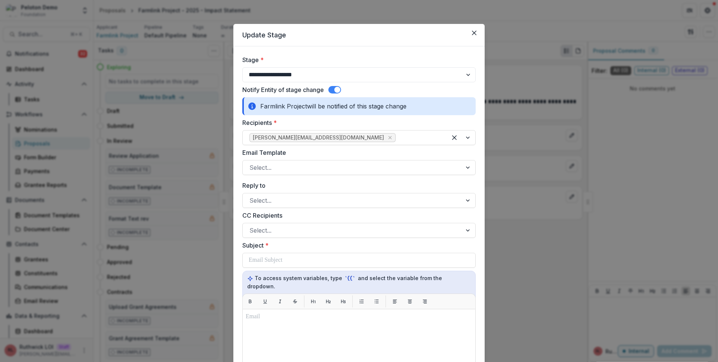
click at [336, 90] on span at bounding box center [337, 90] width 6 height 6
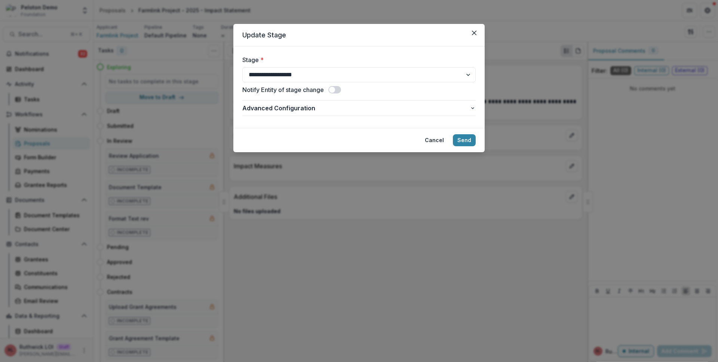
click at [453, 140] on div "Cancel Send" at bounding box center [447, 140] width 55 height 12
click at [460, 140] on button "Send" at bounding box center [464, 140] width 23 height 12
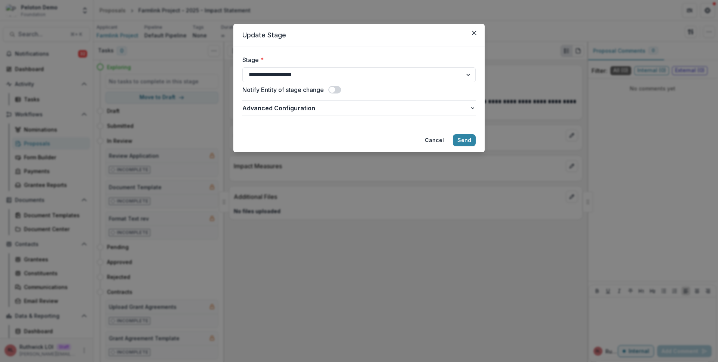
click at [333, 90] on span at bounding box center [332, 90] width 6 height 6
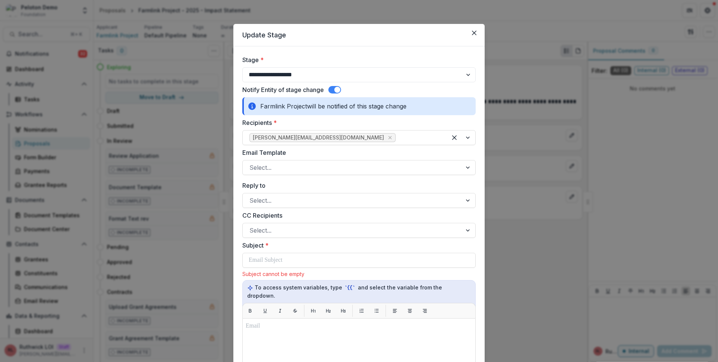
click at [337, 92] on span at bounding box center [337, 90] width 6 height 6
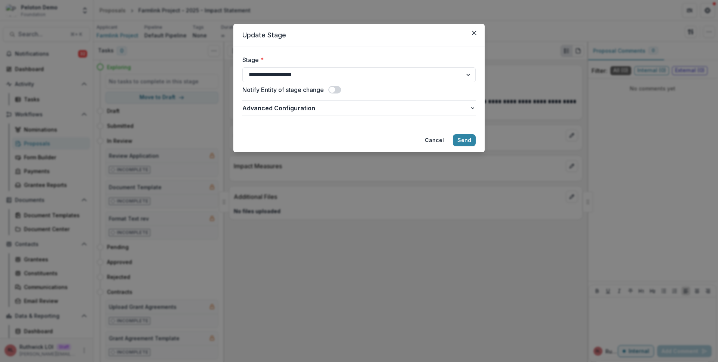
click at [341, 89] on span at bounding box center [334, 89] width 13 height 7
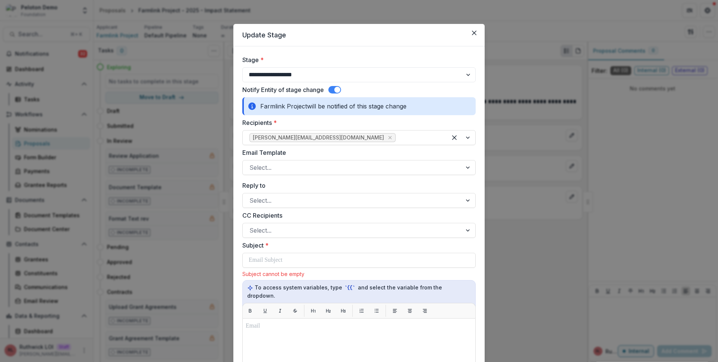
click at [330, 175] on div "**********" at bounding box center [358, 324] width 233 height 539
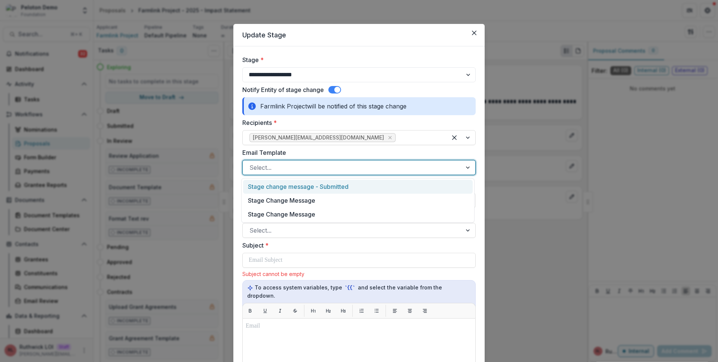
click at [330, 169] on div at bounding box center [353, 167] width 206 height 10
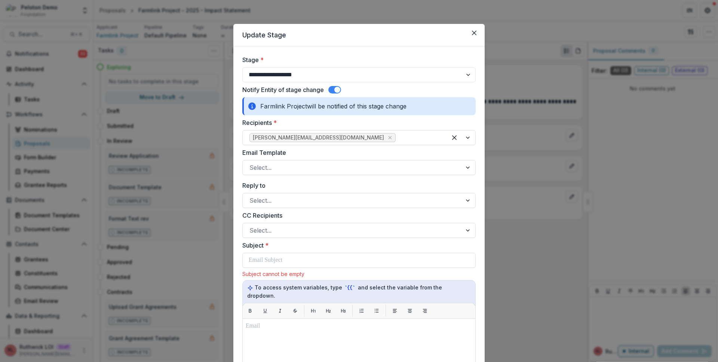
click at [335, 91] on span at bounding box center [337, 90] width 6 height 6
